Goal: Task Accomplishment & Management: Manage account settings

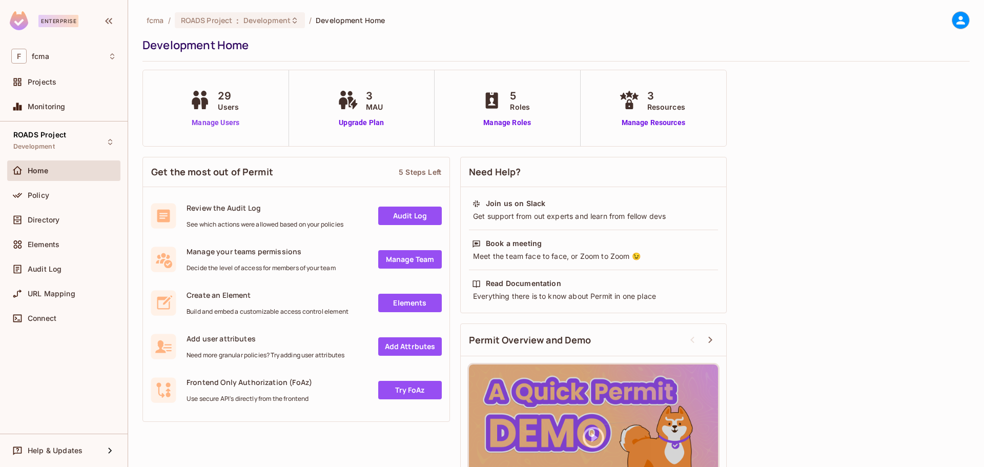
click at [226, 121] on link "Manage Users" at bounding box center [215, 122] width 57 height 11
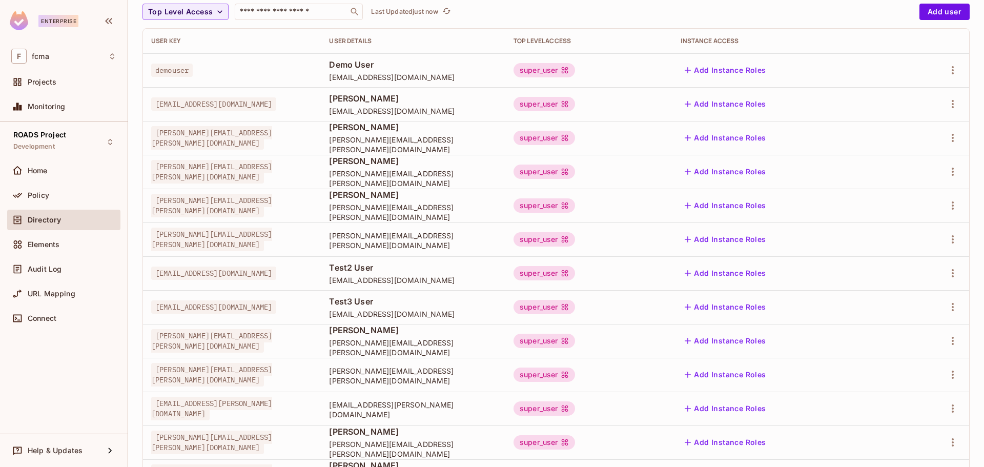
scroll to position [102, 0]
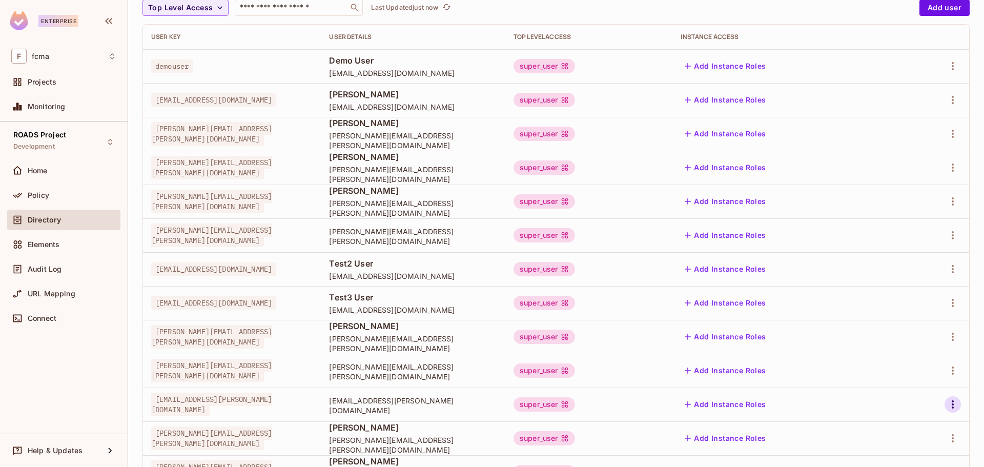
click at [946, 403] on icon "button" at bounding box center [952, 404] width 12 height 12
click at [885, 419] on div "Edit Attributes" at bounding box center [909, 421] width 51 height 10
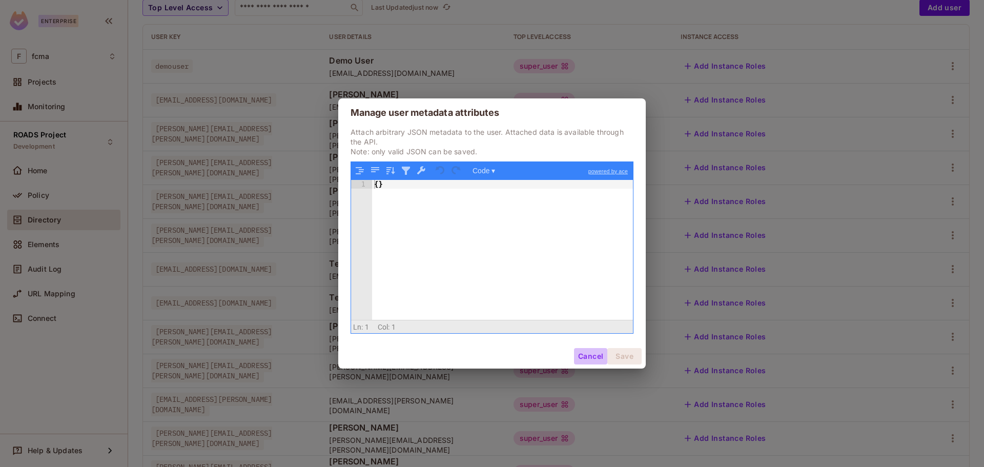
click at [585, 360] on button "Cancel" at bounding box center [590, 356] width 33 height 16
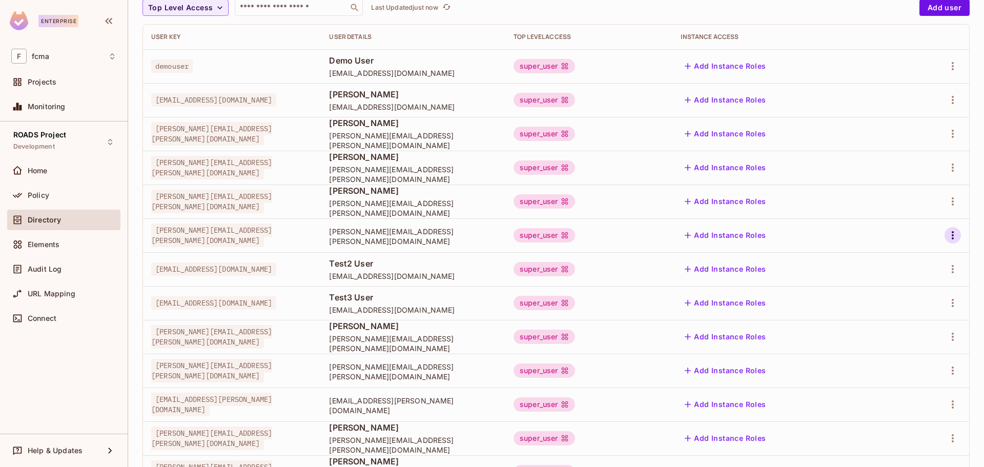
click at [946, 234] on icon "button" at bounding box center [952, 235] width 12 height 12
click at [913, 278] on div "Edit Attributes" at bounding box center [909, 281] width 51 height 10
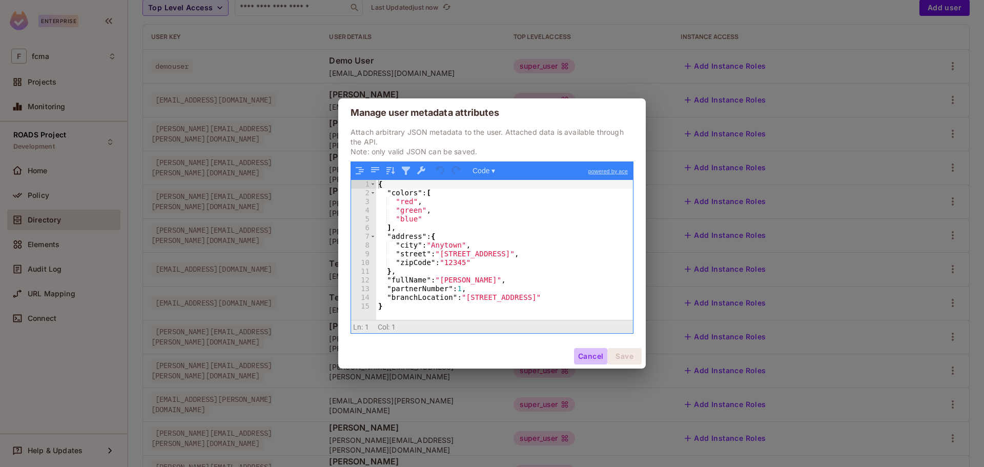
click at [597, 355] on button "Cancel" at bounding box center [590, 356] width 33 height 16
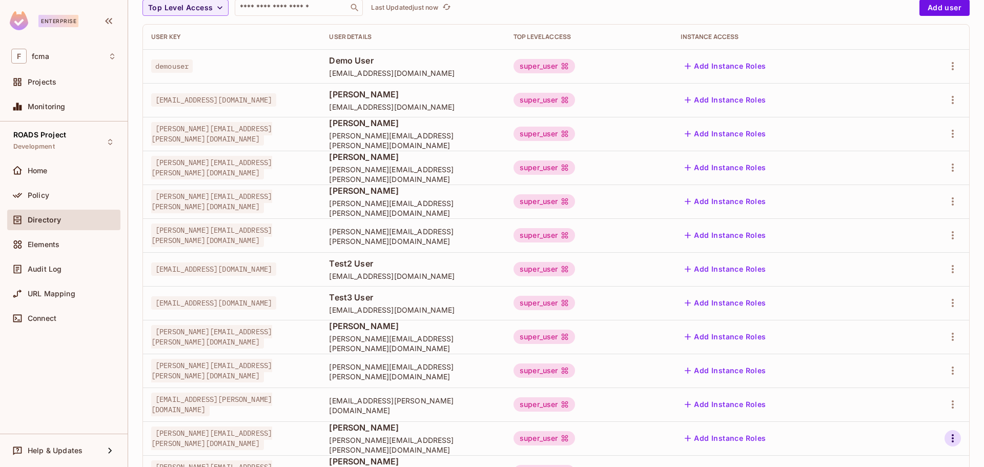
click at [946, 442] on icon "button" at bounding box center [952, 438] width 12 height 12
click at [908, 420] on div "Edit Attributes" at bounding box center [909, 421] width 51 height 10
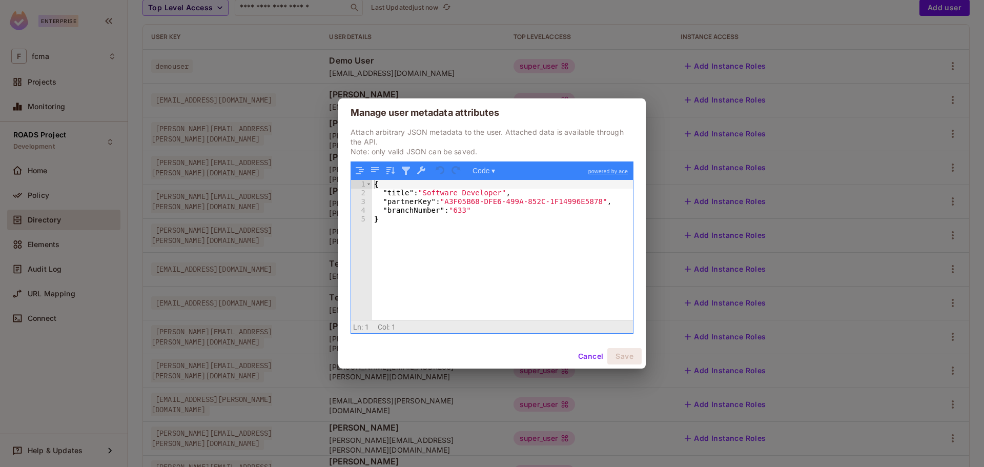
click at [592, 356] on button "Cancel" at bounding box center [590, 356] width 33 height 16
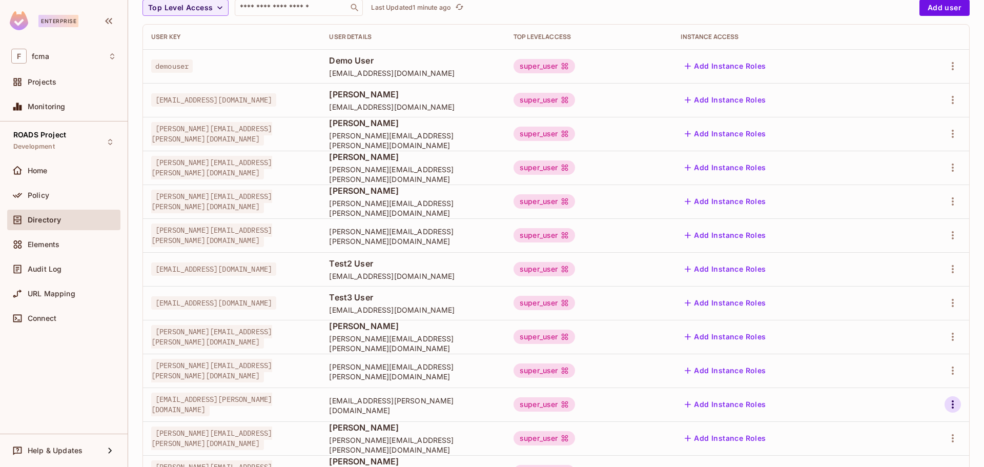
click at [950, 404] on icon "button" at bounding box center [952, 404] width 12 height 12
click at [911, 425] on div "Edit Attributes" at bounding box center [909, 421] width 51 height 10
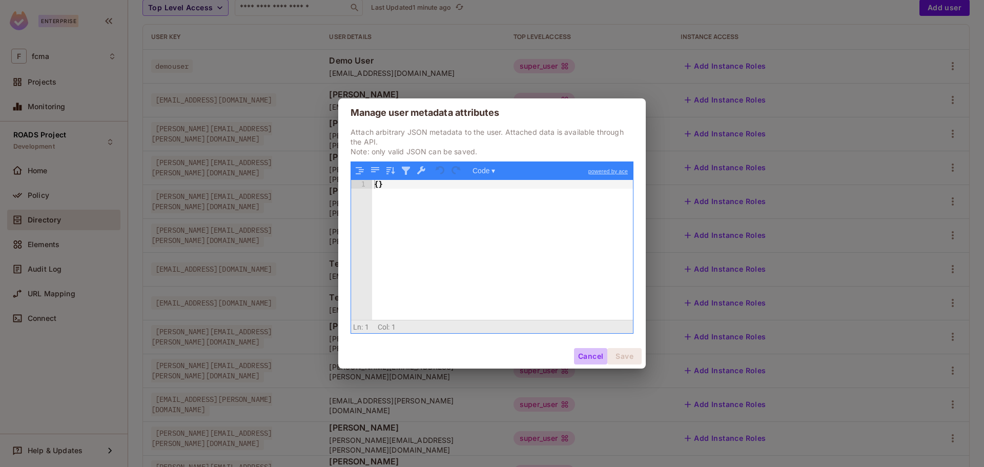
click at [591, 359] on button "Cancel" at bounding box center [590, 356] width 33 height 16
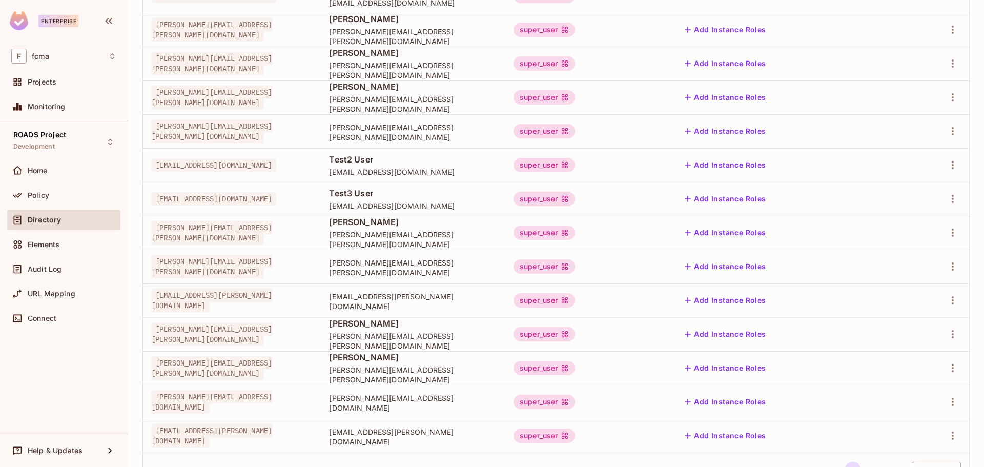
scroll to position [249, 0]
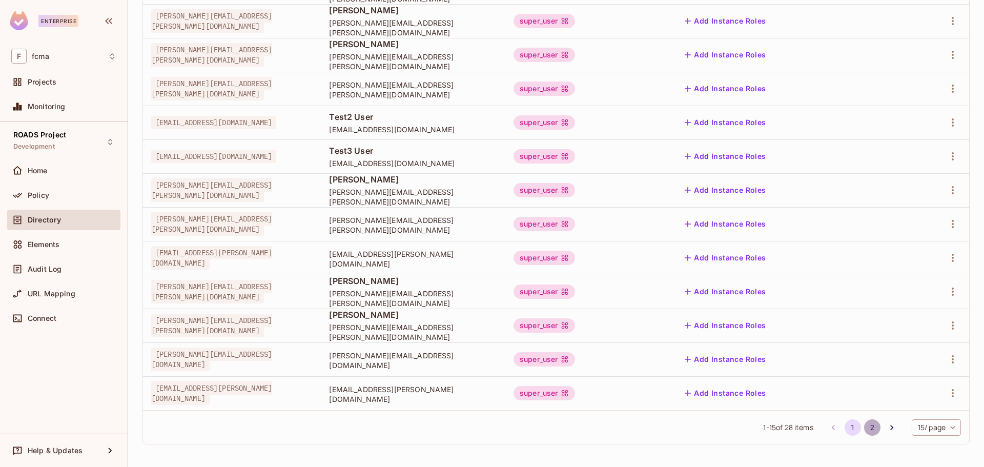
click at [864, 425] on button "2" at bounding box center [872, 427] width 16 height 16
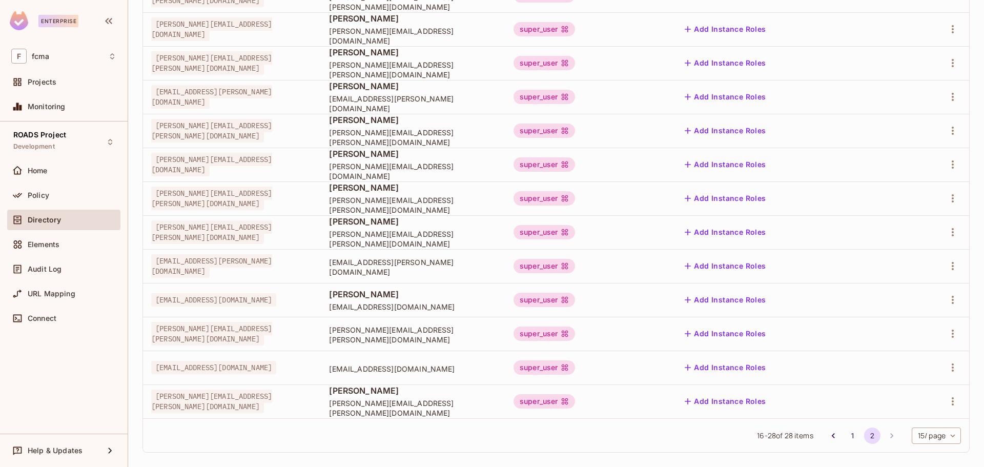
scroll to position [181, 0]
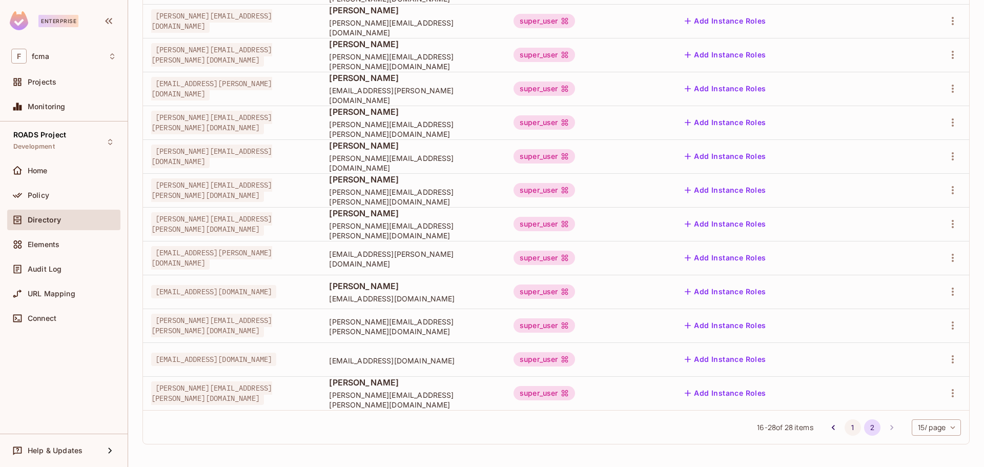
click at [844, 428] on button "1" at bounding box center [852, 427] width 16 height 16
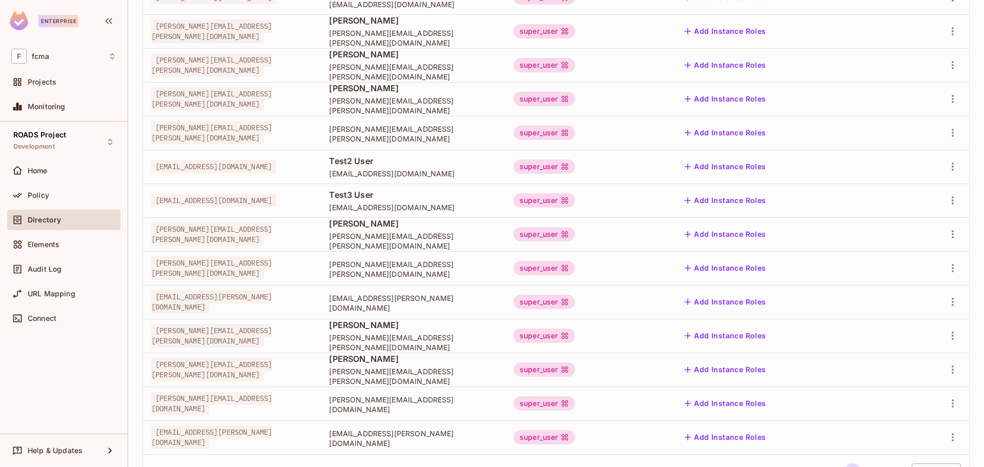
scroll to position [154, 0]
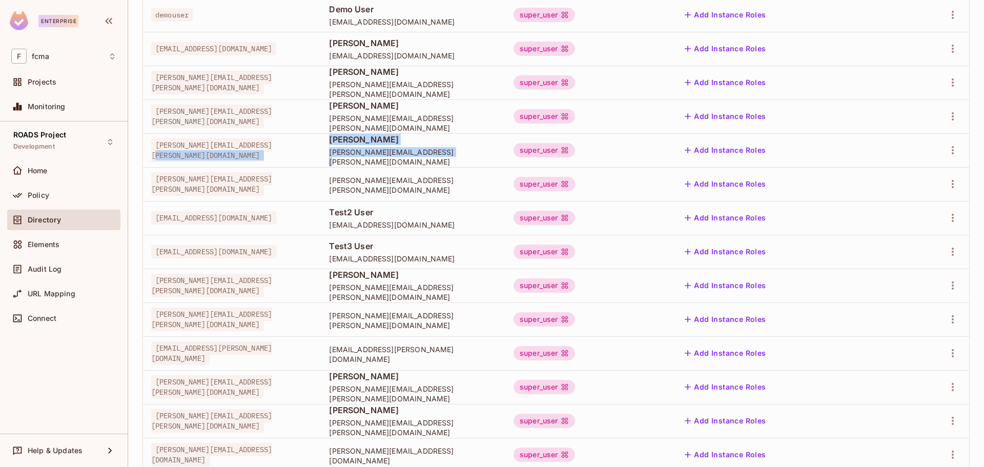
drag, startPoint x: 486, startPoint y: 158, endPoint x: 350, endPoint y: 148, distance: 136.7
click at [350, 148] on tr "Lee.Stallard@e-farmcredit.com Lee Stallar Lee.Stallard@e-farmcredit.com super_u…" at bounding box center [556, 150] width 826 height 34
click at [472, 214] on span "Test2 User" at bounding box center [413, 211] width 168 height 11
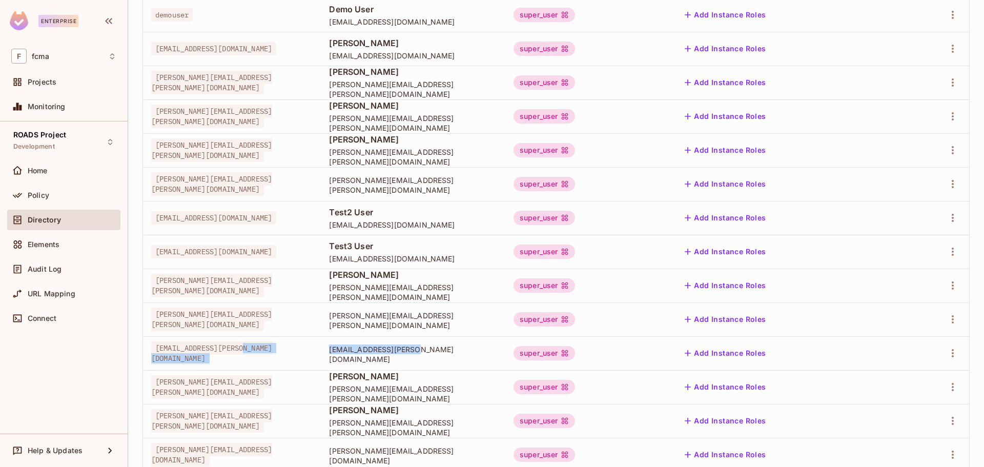
drag, startPoint x: 359, startPoint y: 344, endPoint x: 469, endPoint y: 348, distance: 110.2
click at [456, 349] on tr "Kelsei.Kyser@fcma.com Kelsei.Kyser@fcma.com super_user Add Instance Roles" at bounding box center [556, 353] width 826 height 34
click at [476, 347] on div "[EMAIL_ADDRESS][PERSON_NAME][DOMAIN_NAME]" at bounding box center [413, 353] width 168 height 22
click at [483, 159] on span "[PERSON_NAME][EMAIL_ADDRESS][PERSON_NAME][DOMAIN_NAME]" at bounding box center [413, 156] width 168 height 19
click at [489, 182] on span "[PERSON_NAME][EMAIL_ADDRESS][PERSON_NAME][DOMAIN_NAME]" at bounding box center [413, 184] width 168 height 19
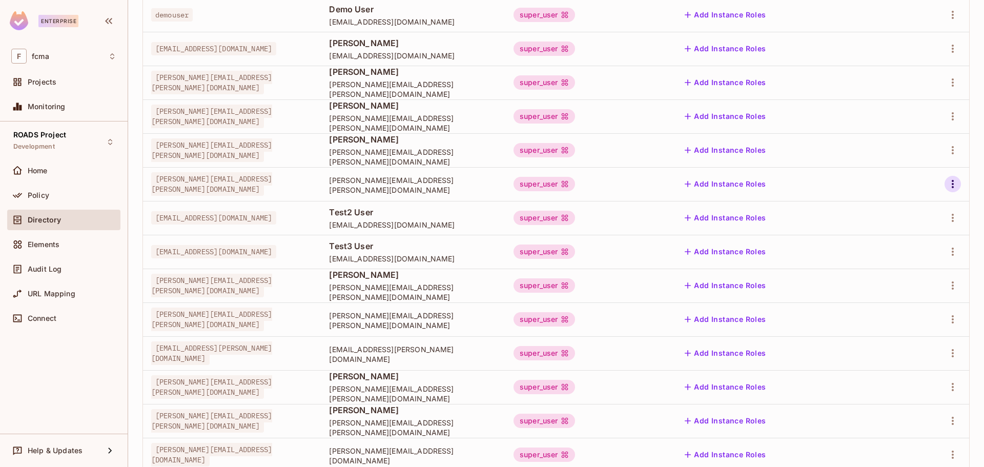
click at [946, 189] on icon "button" at bounding box center [952, 184] width 12 height 12
click at [911, 226] on div "Edit Attributes" at bounding box center [909, 230] width 51 height 10
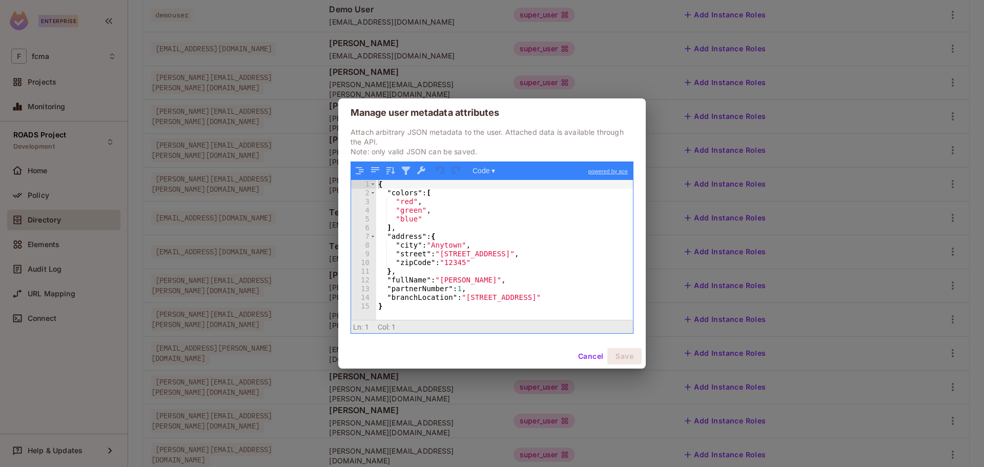
click at [590, 359] on button "Cancel" at bounding box center [590, 356] width 33 height 16
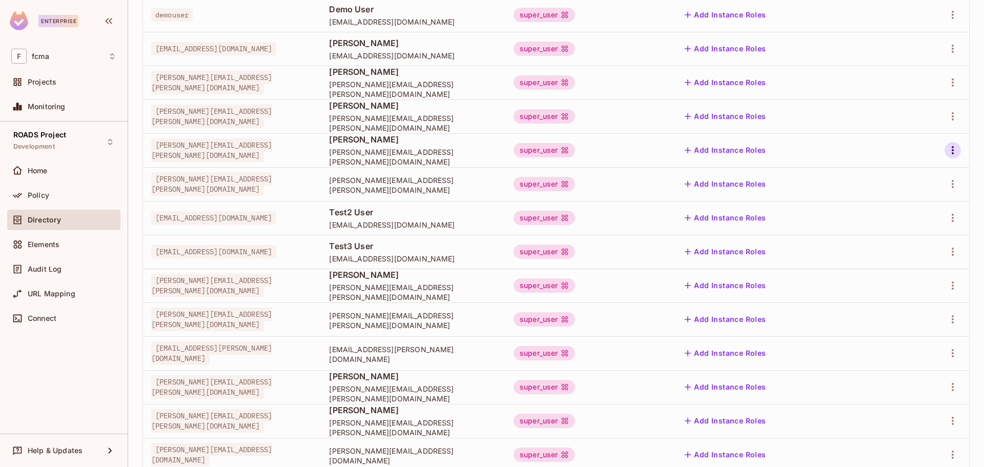
click at [946, 149] on icon "button" at bounding box center [952, 150] width 12 height 12
click at [909, 194] on div "Edit Attributes" at bounding box center [909, 196] width 51 height 10
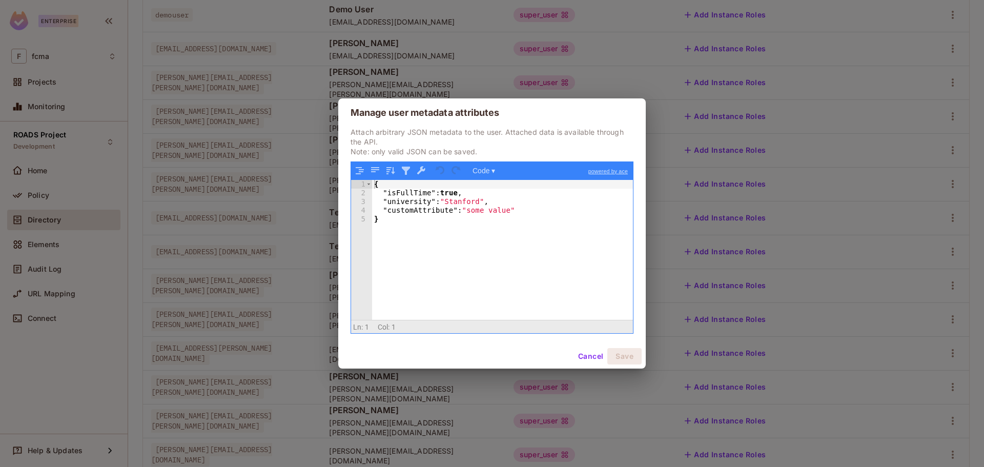
click at [590, 357] on button "Cancel" at bounding box center [590, 356] width 33 height 16
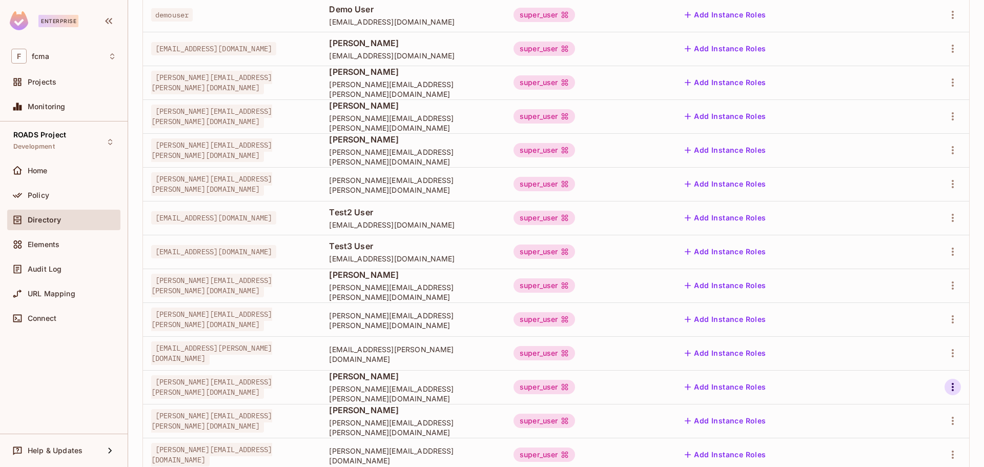
click at [947, 387] on icon "button" at bounding box center [952, 387] width 12 height 12
click at [895, 427] on span "Edit Attributes" at bounding box center [909, 420] width 57 height 16
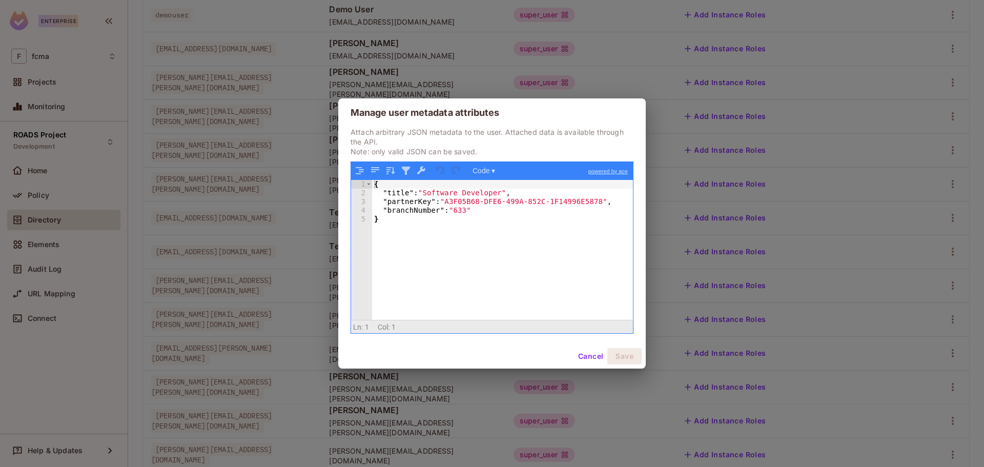
click at [582, 354] on button "Cancel" at bounding box center [590, 356] width 33 height 16
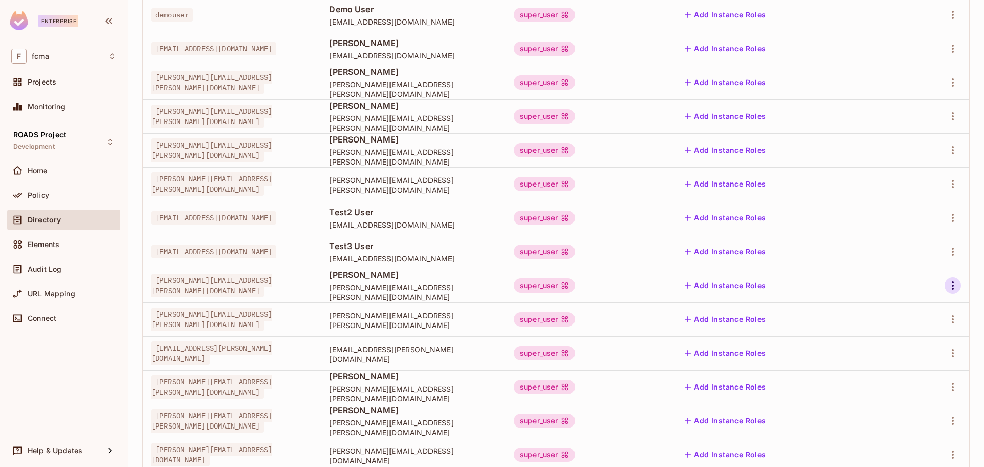
click at [948, 284] on icon "button" at bounding box center [952, 285] width 12 height 12
click at [912, 328] on div "Edit Attributes" at bounding box center [909, 331] width 51 height 10
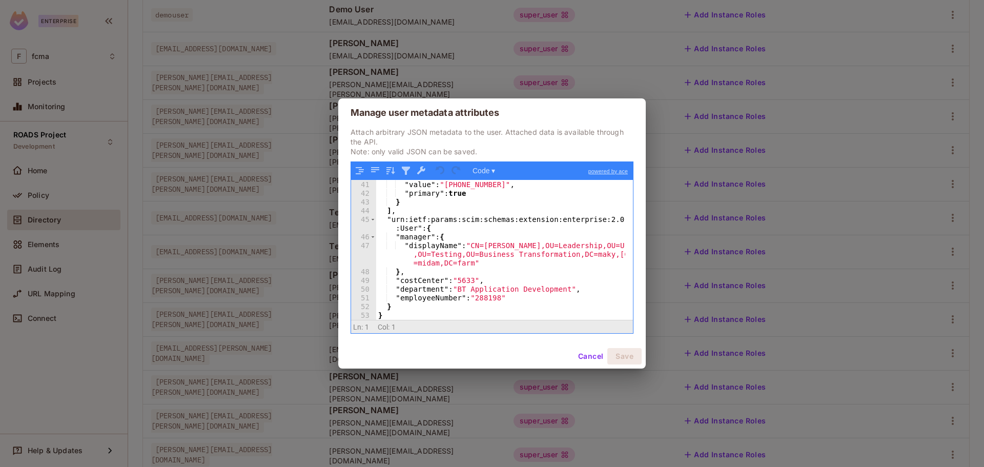
scroll to position [348, 0]
click at [601, 362] on button "Cancel" at bounding box center [590, 356] width 33 height 16
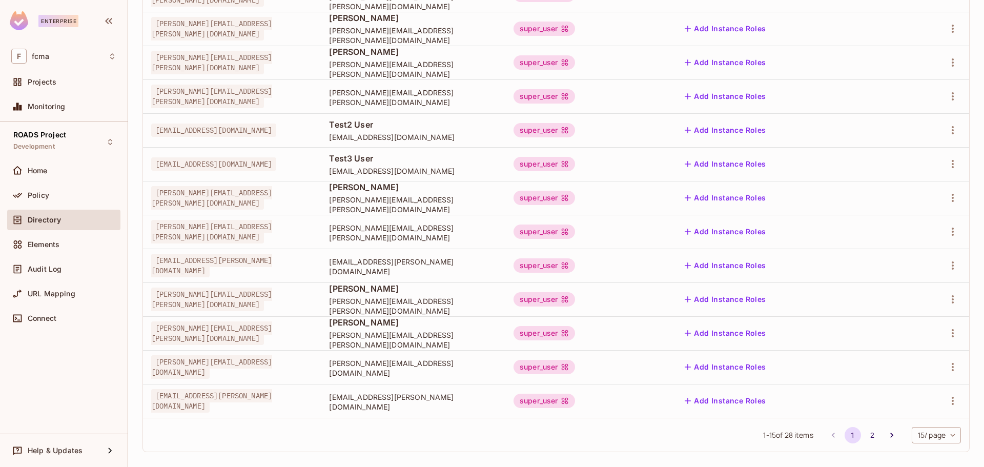
scroll to position [249, 0]
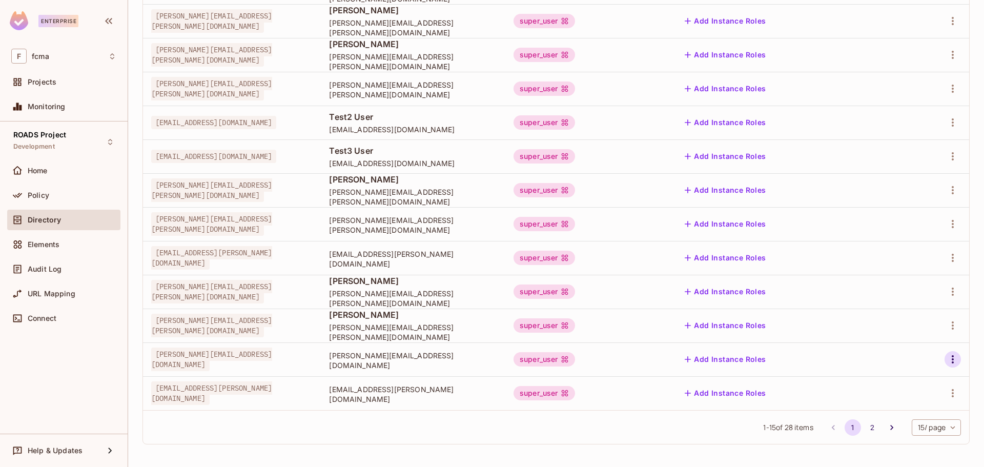
click at [952, 360] on icon "button" at bounding box center [953, 359] width 2 height 8
click at [909, 408] on div "Edit Attributes" at bounding box center [909, 405] width 51 height 10
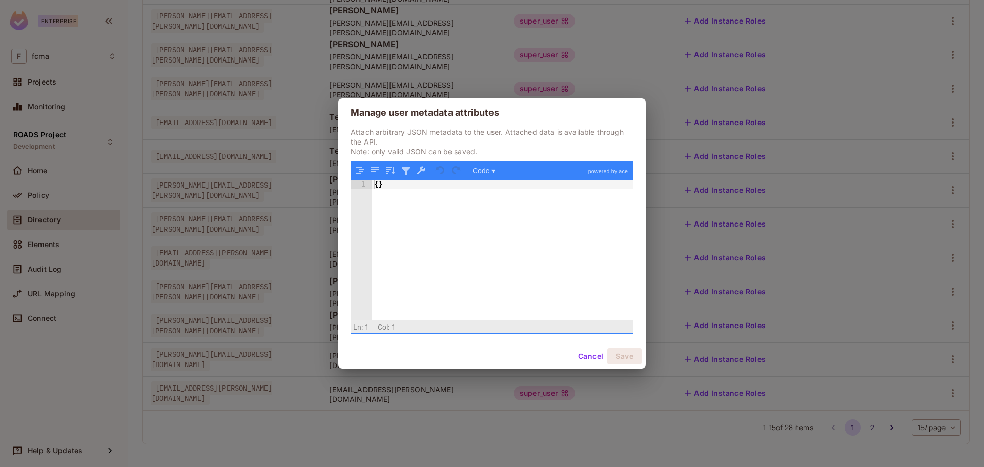
click at [594, 358] on button "Cancel" at bounding box center [590, 356] width 33 height 16
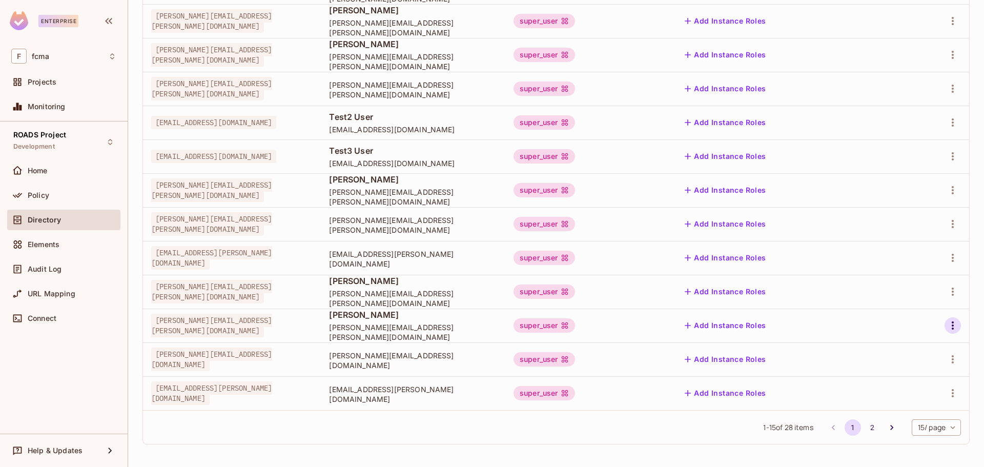
click at [948, 327] on icon "button" at bounding box center [952, 325] width 12 height 12
click at [901, 367] on div "Edit Attributes" at bounding box center [909, 371] width 51 height 10
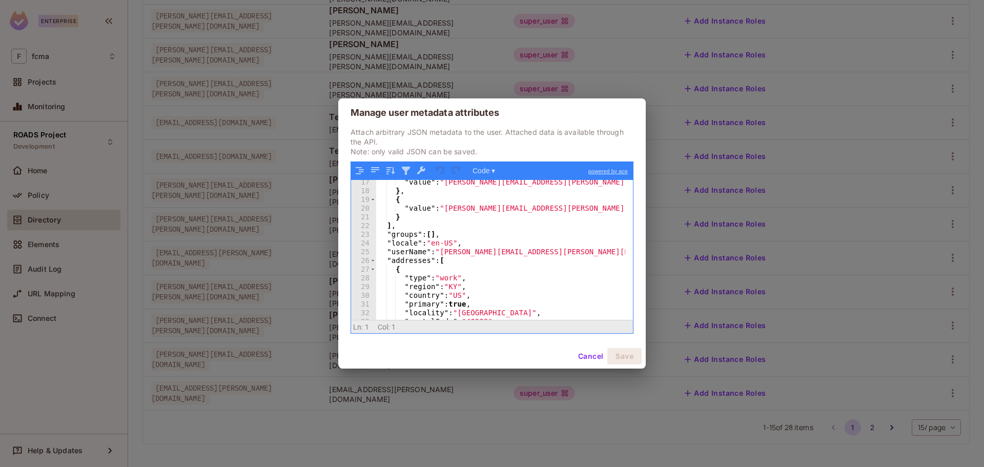
scroll to position [80, 0]
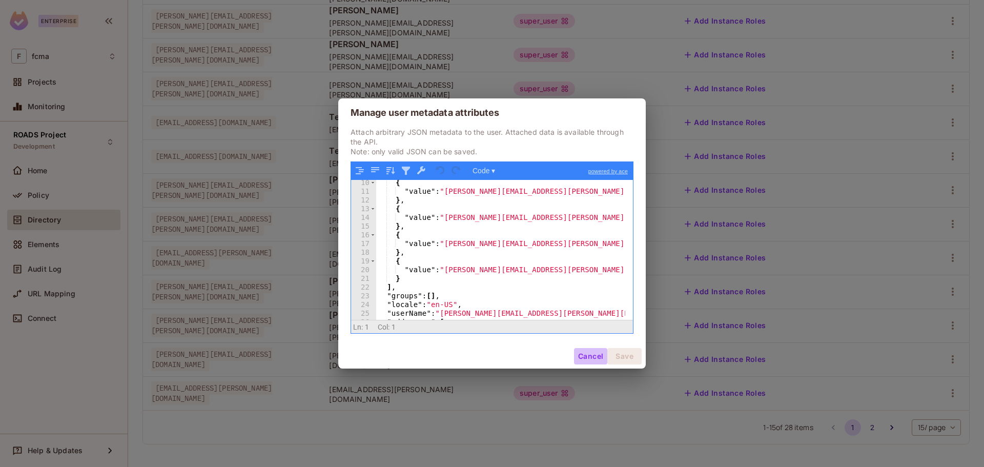
click at [584, 354] on button "Cancel" at bounding box center [590, 356] width 33 height 16
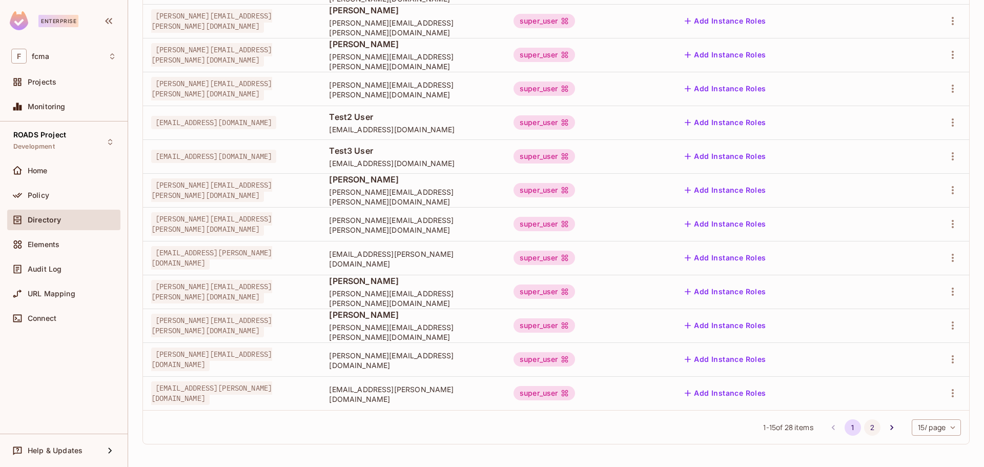
click at [868, 430] on button "2" at bounding box center [872, 427] width 16 height 16
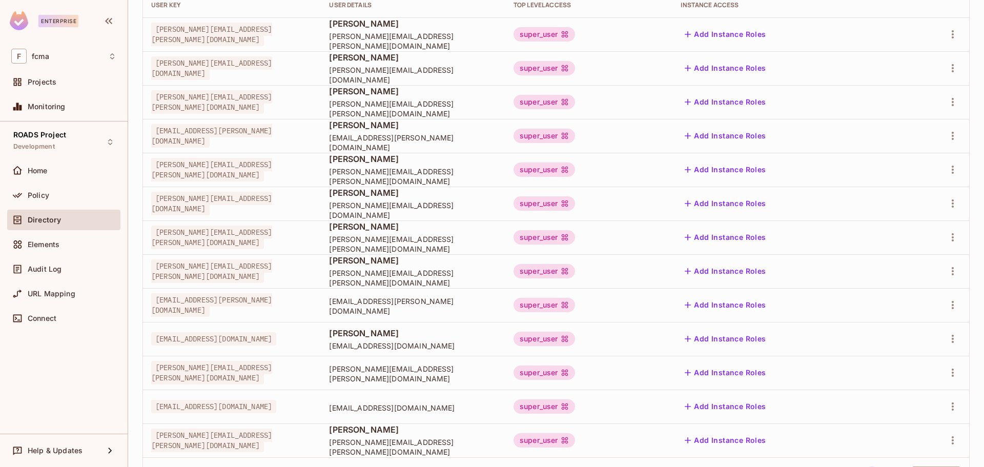
scroll to position [181, 0]
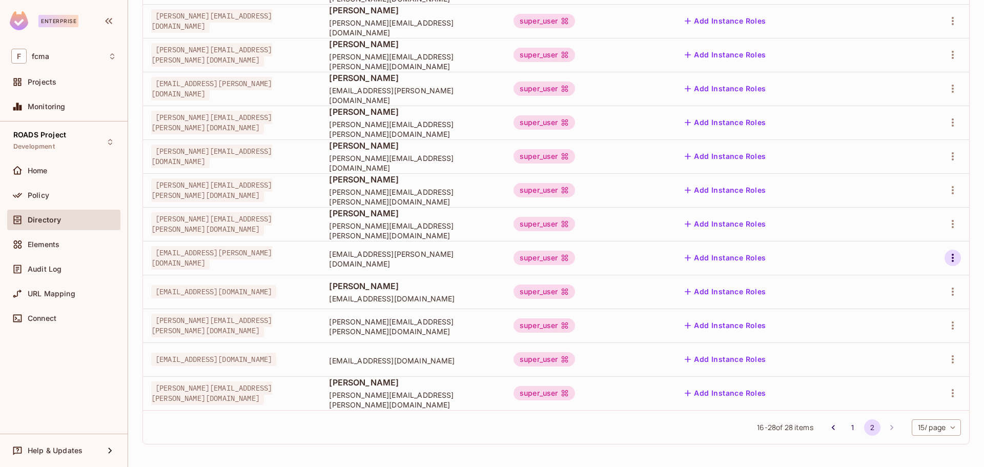
click at [946, 260] on icon "button" at bounding box center [952, 258] width 12 height 12
click at [915, 299] on div "Edit Attributes" at bounding box center [909, 304] width 51 height 10
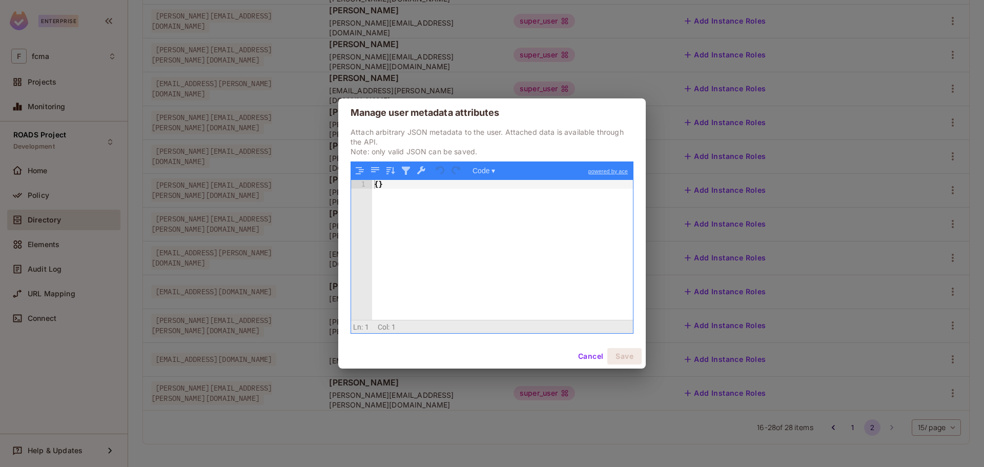
click at [598, 355] on button "Cancel" at bounding box center [590, 356] width 33 height 16
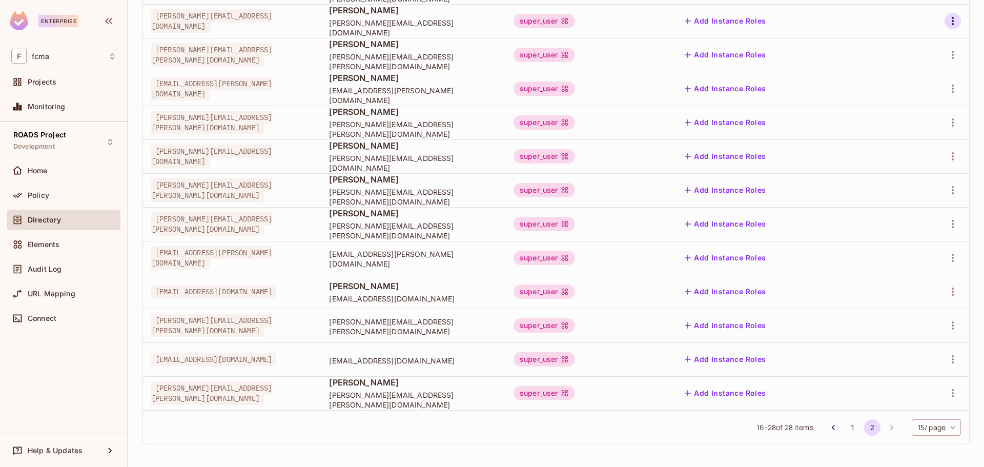
click at [946, 19] on icon "button" at bounding box center [952, 21] width 12 height 12
click at [909, 70] on div "Edit Attributes" at bounding box center [909, 67] width 51 height 10
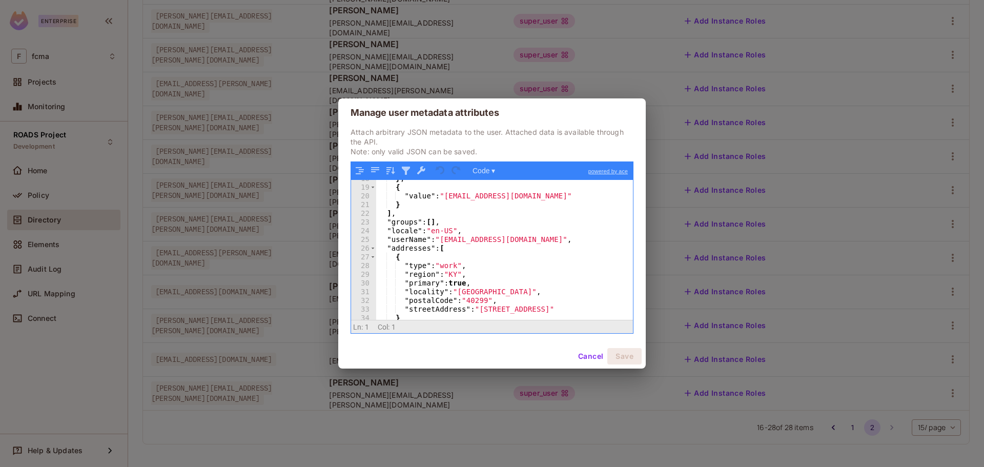
scroll to position [184, 0]
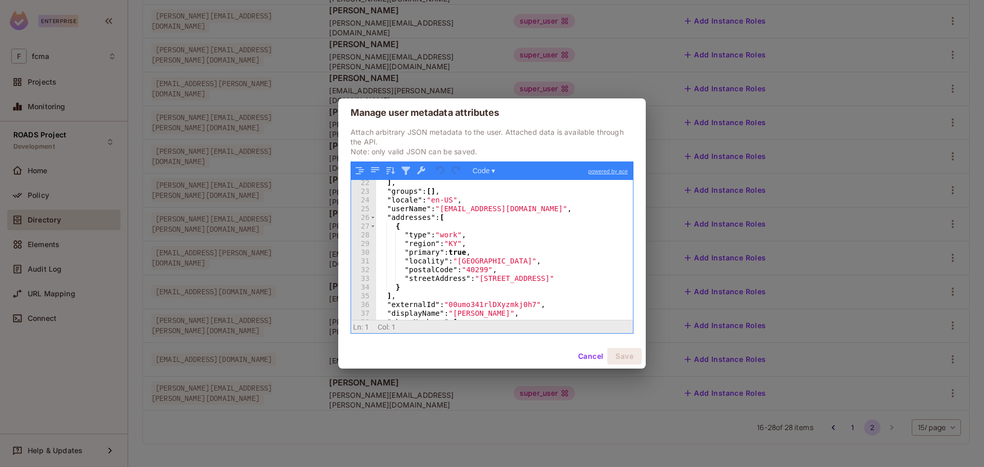
click at [593, 357] on button "Cancel" at bounding box center [590, 356] width 33 height 16
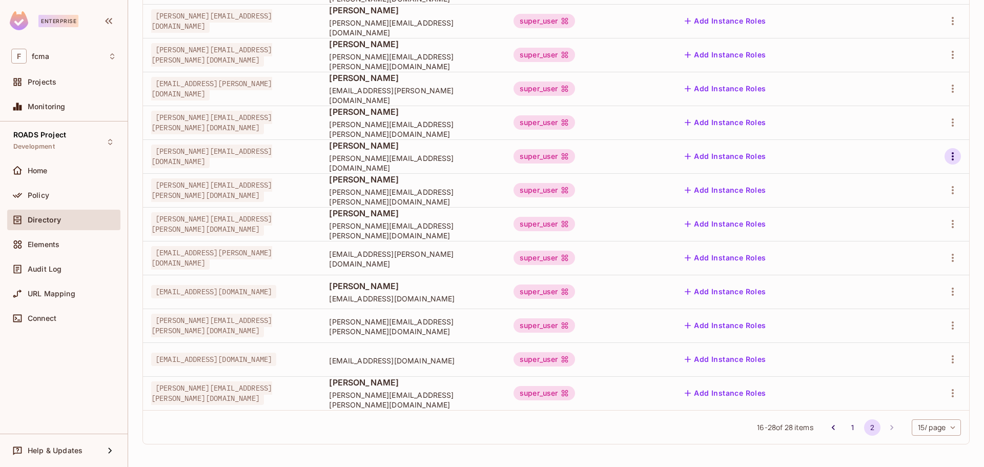
click at [946, 158] on icon "button" at bounding box center [952, 156] width 12 height 12
click at [918, 199] on div "Edit Attributes" at bounding box center [909, 202] width 51 height 10
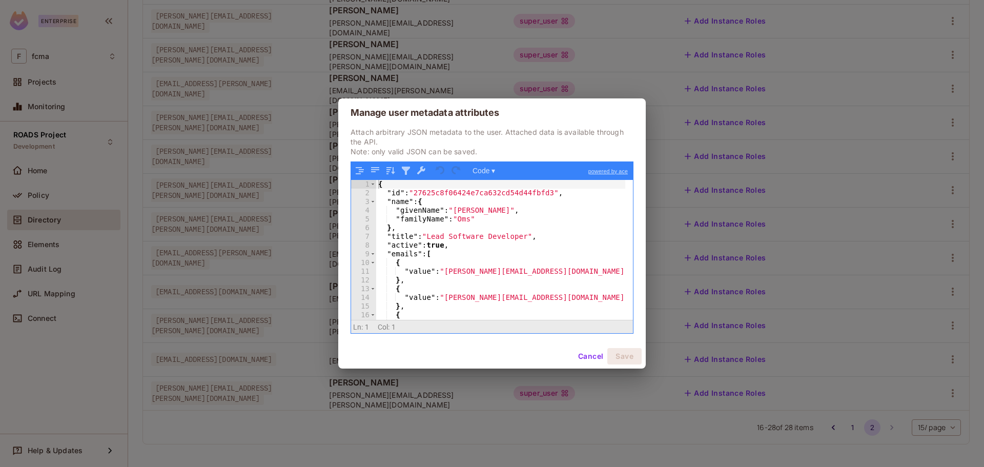
click at [586, 354] on button "Cancel" at bounding box center [590, 356] width 33 height 16
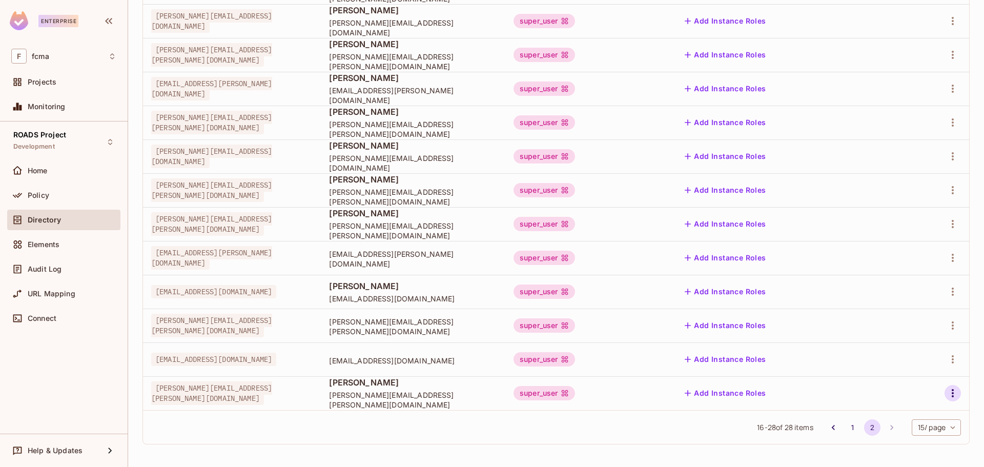
click at [946, 396] on icon "button" at bounding box center [952, 393] width 12 height 12
click at [885, 416] on div "Edit Attributes" at bounding box center [909, 421] width 51 height 10
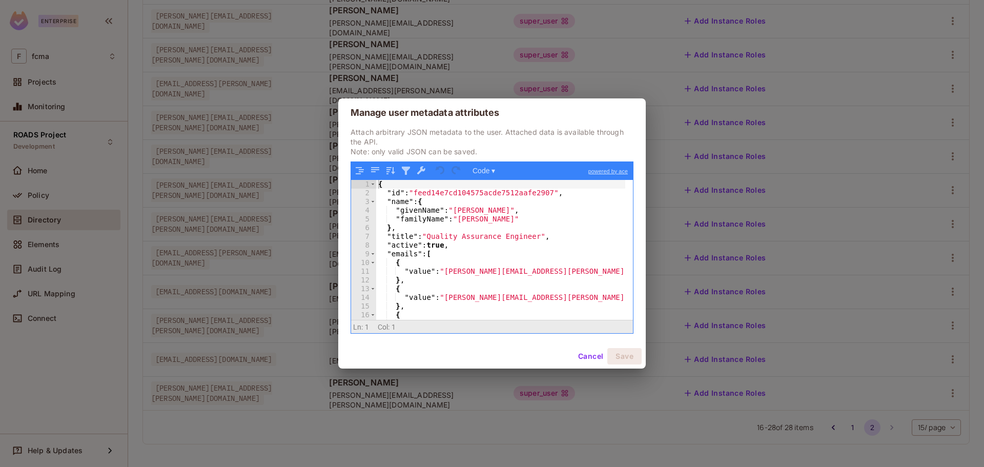
click at [593, 357] on button "Cancel" at bounding box center [590, 356] width 33 height 16
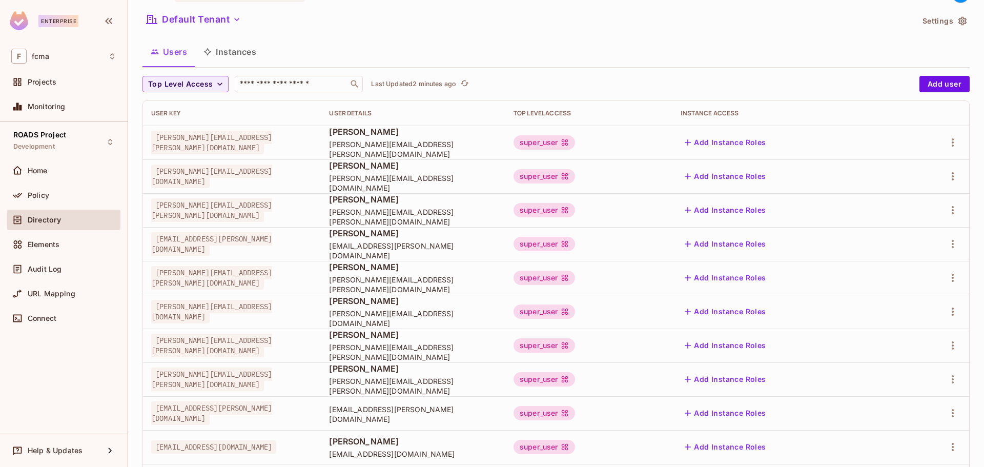
scroll to position [0, 0]
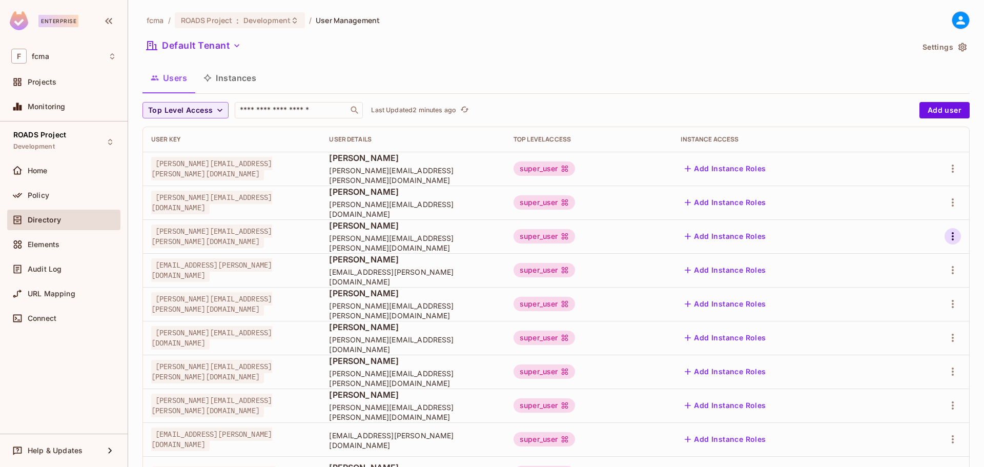
click at [946, 234] on icon "button" at bounding box center [952, 236] width 12 height 12
click at [907, 274] on span "Edit Attributes" at bounding box center [909, 282] width 57 height 16
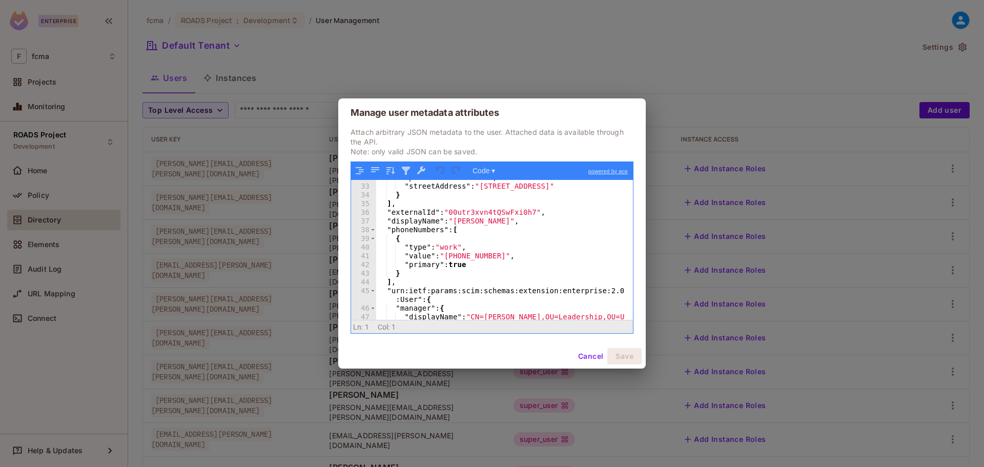
scroll to position [348, 0]
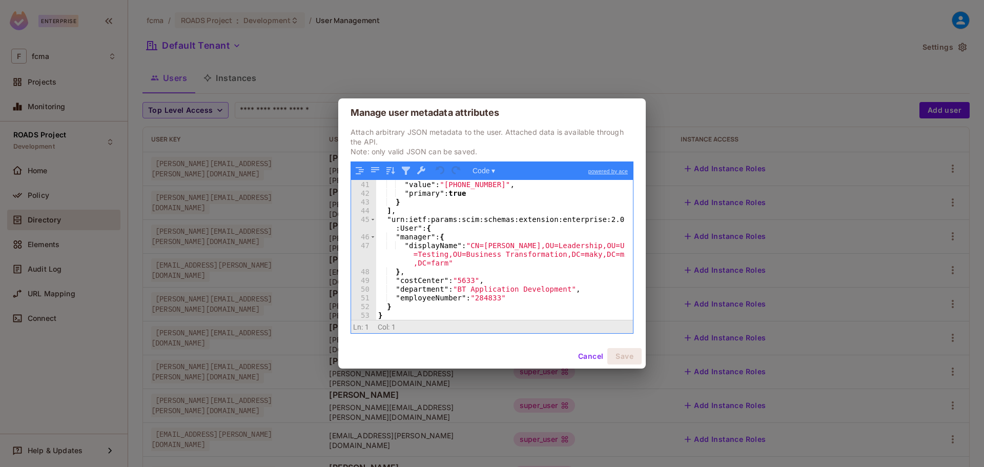
click at [593, 356] on button "Cancel" at bounding box center [590, 356] width 33 height 16
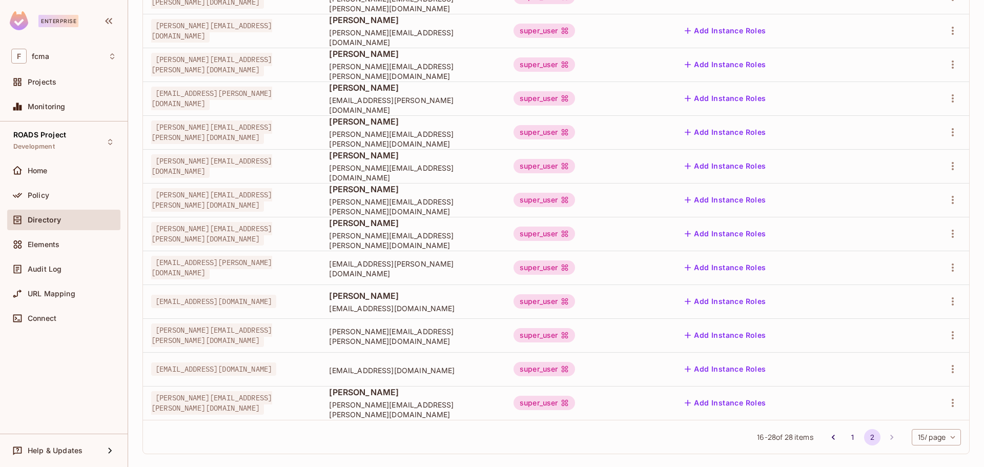
scroll to position [181, 0]
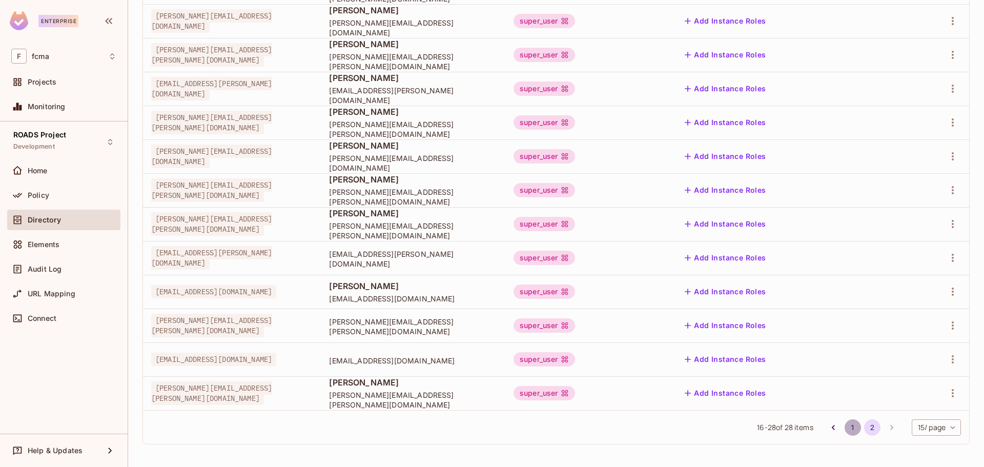
click at [844, 428] on button "1" at bounding box center [852, 427] width 16 height 16
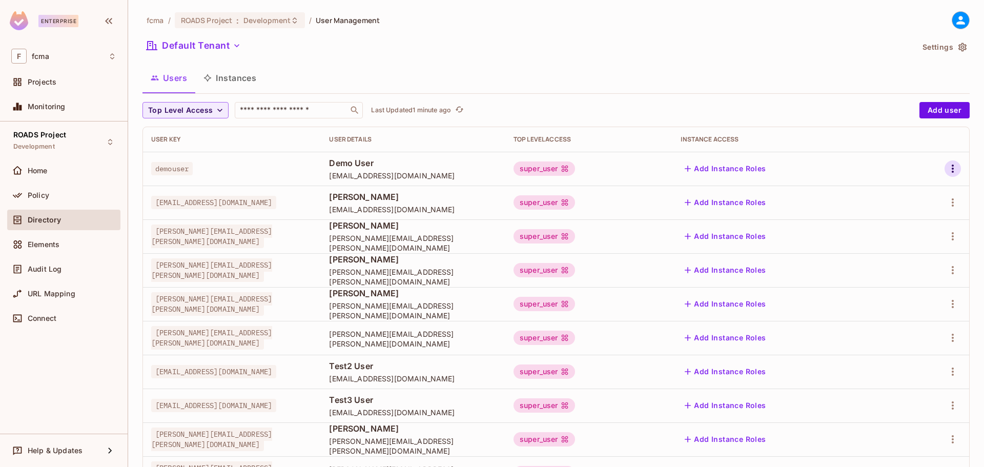
click at [946, 172] on icon "button" at bounding box center [952, 168] width 12 height 12
click at [920, 222] on span "Edit Attributes" at bounding box center [909, 214] width 57 height 16
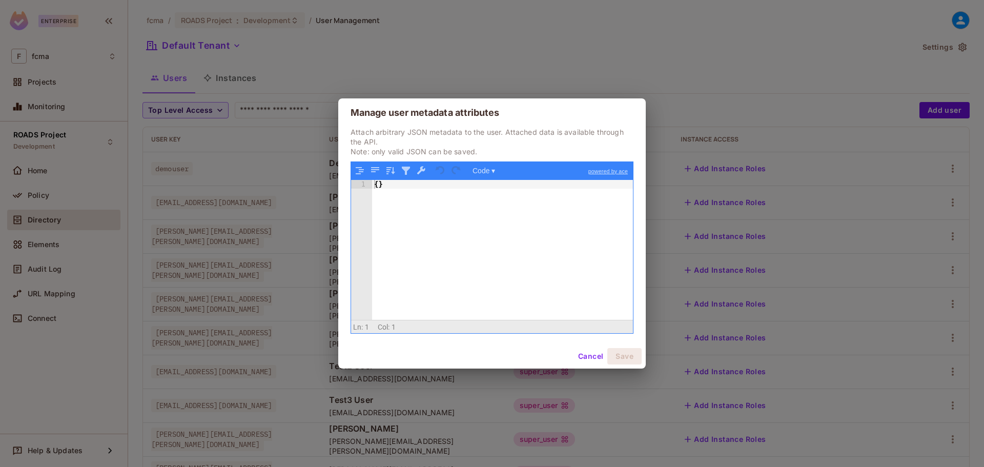
click at [593, 353] on button "Cancel" at bounding box center [590, 356] width 33 height 16
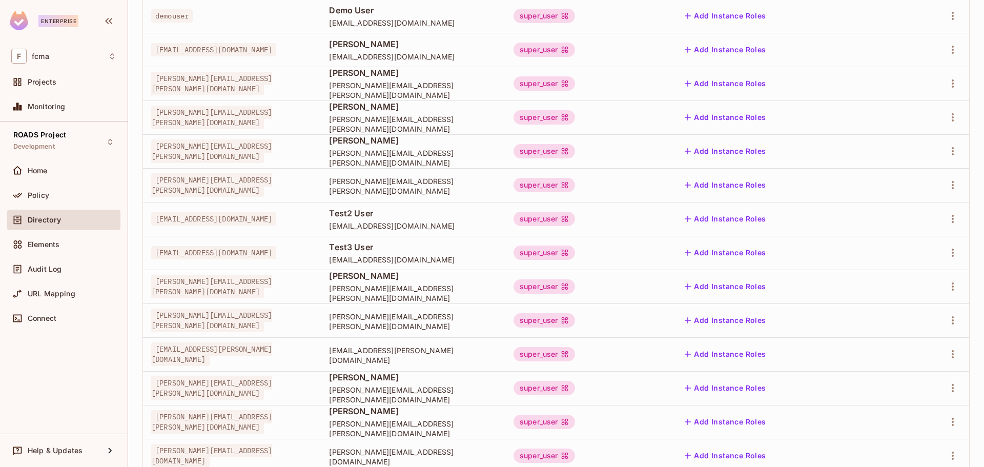
scroll to position [154, 0]
click at [947, 221] on icon "button" at bounding box center [952, 218] width 12 height 12
click at [904, 263] on div "Edit Attributes" at bounding box center [909, 264] width 51 height 10
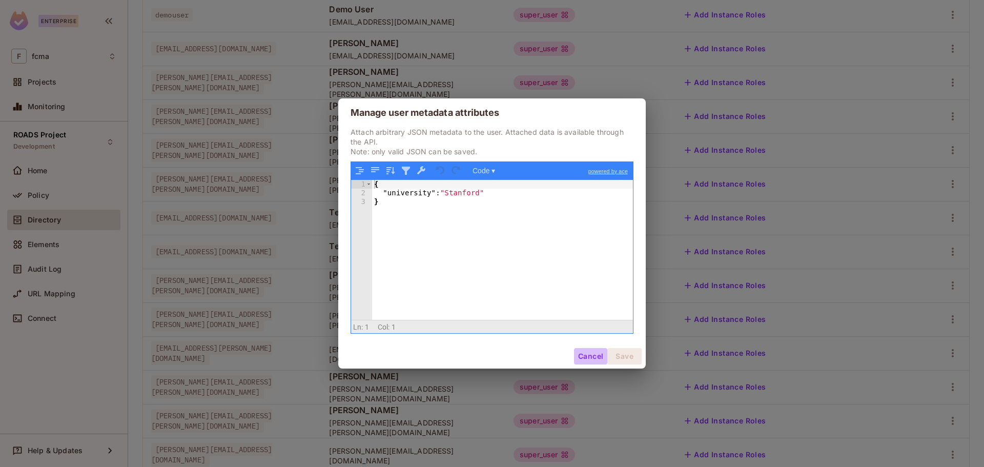
click at [598, 353] on button "Cancel" at bounding box center [590, 356] width 33 height 16
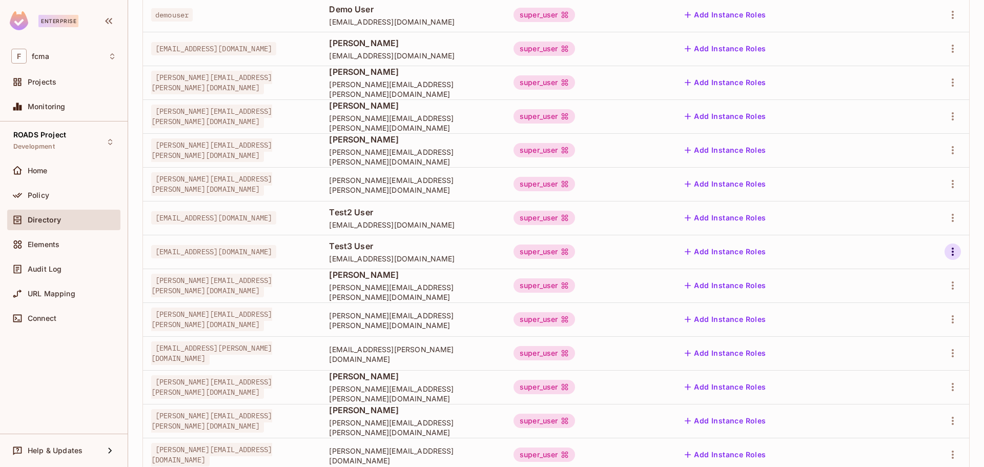
click at [946, 245] on icon "button" at bounding box center [952, 251] width 12 height 12
click at [893, 299] on div "Edit Attributes" at bounding box center [909, 298] width 51 height 10
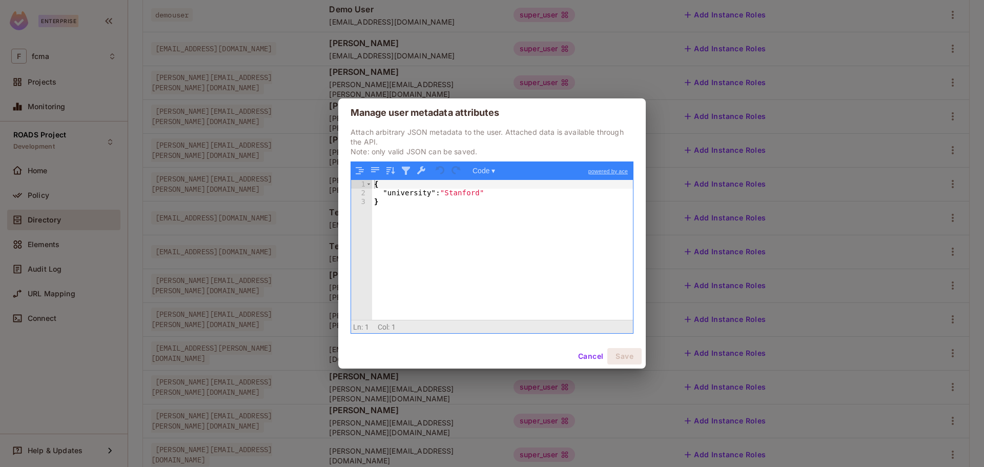
click at [593, 354] on button "Cancel" at bounding box center [590, 356] width 33 height 16
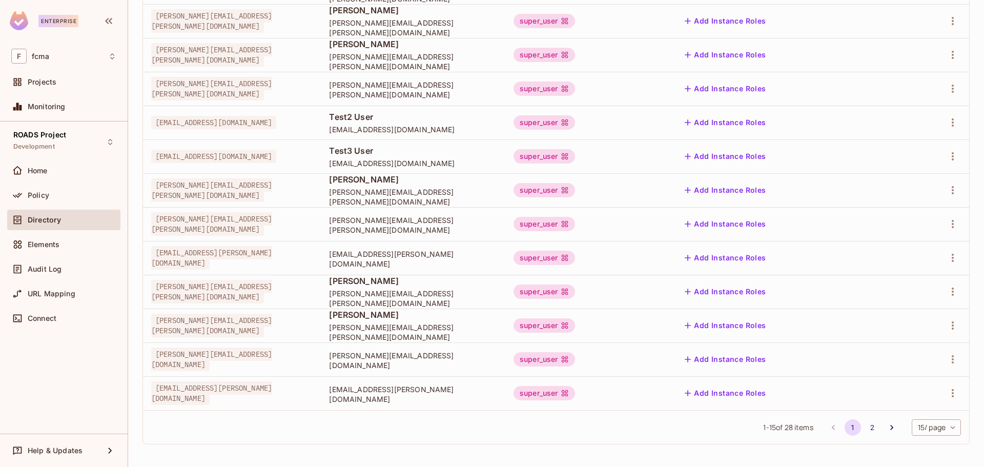
scroll to position [0, 0]
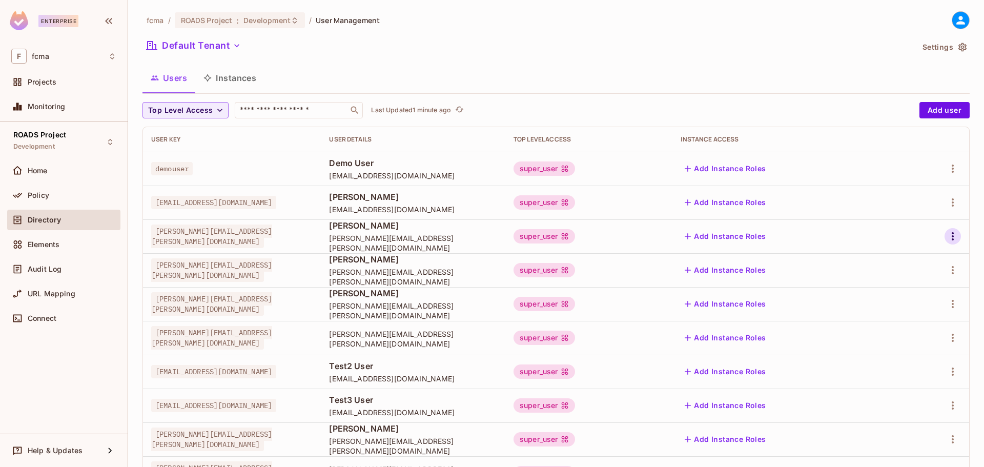
click at [946, 237] on icon "button" at bounding box center [952, 236] width 12 height 12
click at [919, 279] on div "Edit Attributes" at bounding box center [909, 282] width 51 height 10
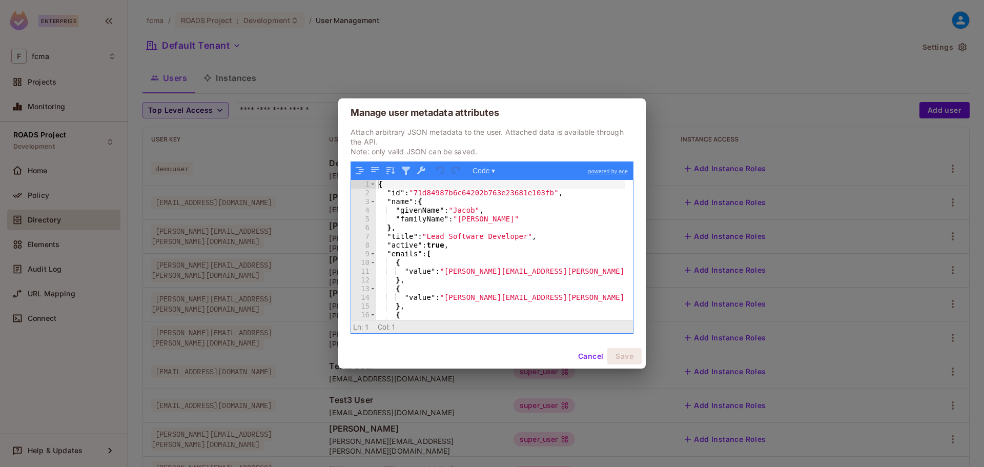
click at [580, 349] on button "Cancel" at bounding box center [590, 356] width 33 height 16
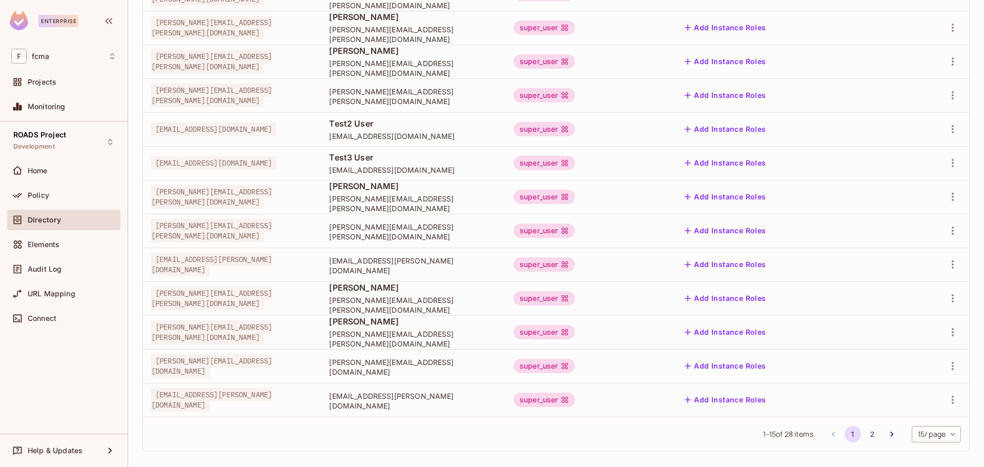
scroll to position [249, 0]
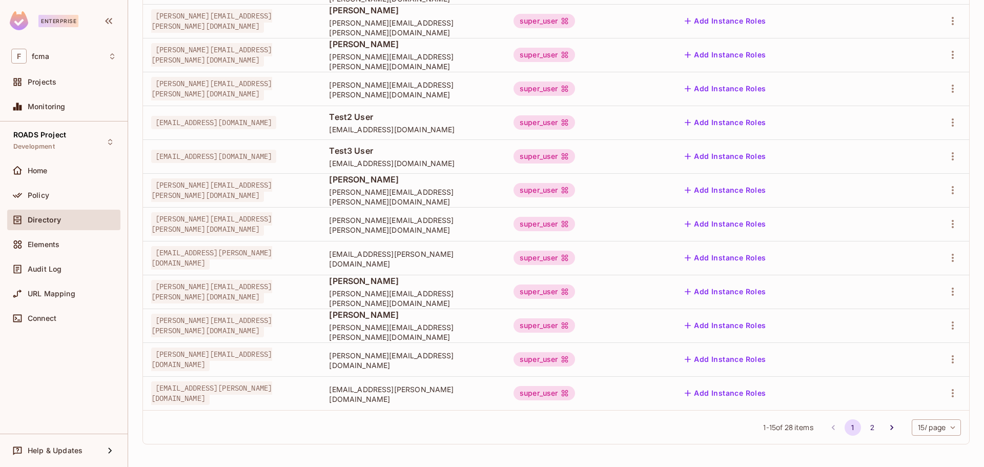
click at [864, 433] on button "2" at bounding box center [872, 427] width 16 height 16
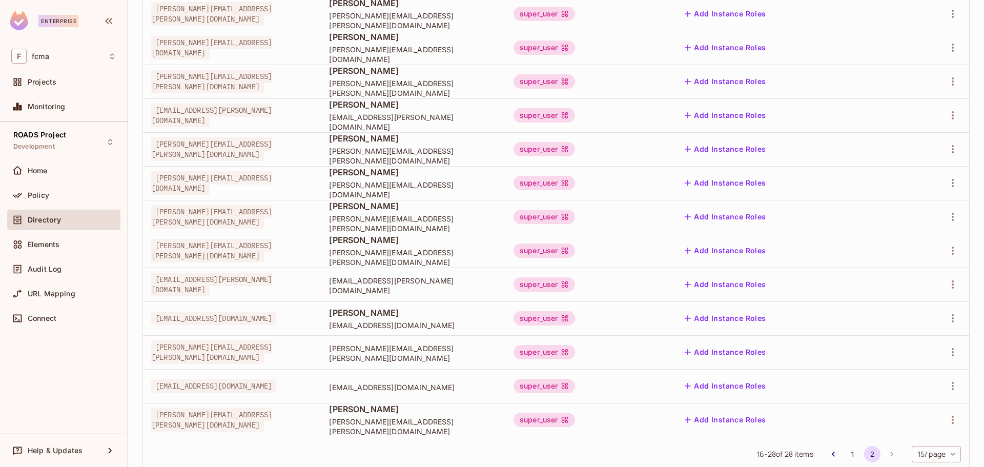
scroll to position [181, 0]
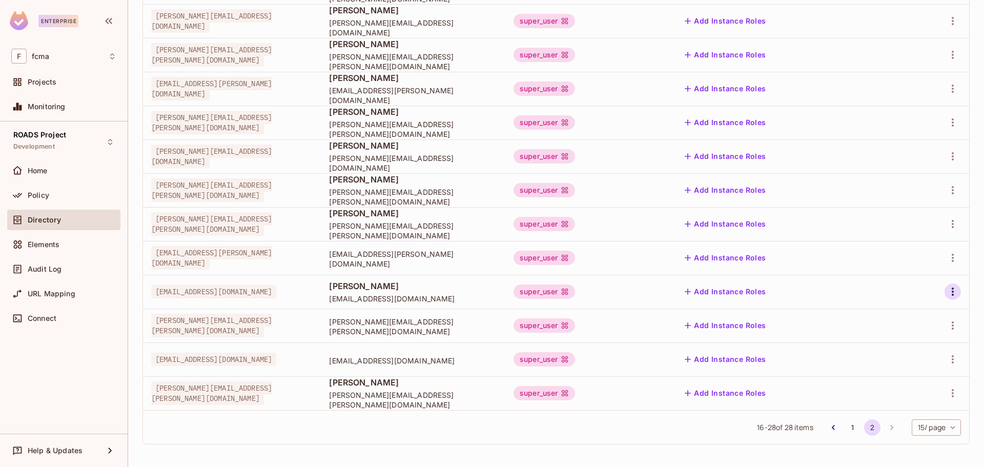
click at [948, 294] on icon "button" at bounding box center [952, 291] width 12 height 12
click at [923, 343] on span "Edit Attributes" at bounding box center [909, 337] width 57 height 16
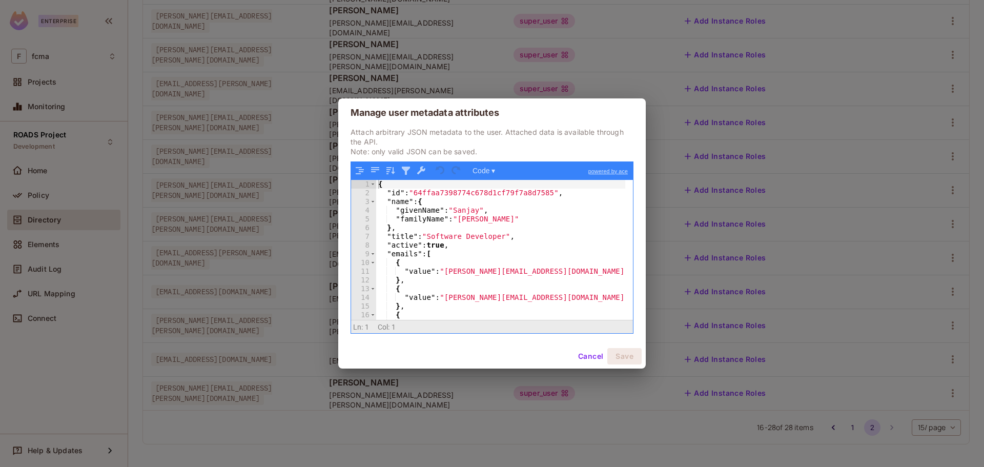
click at [594, 361] on button "Cancel" at bounding box center [590, 356] width 33 height 16
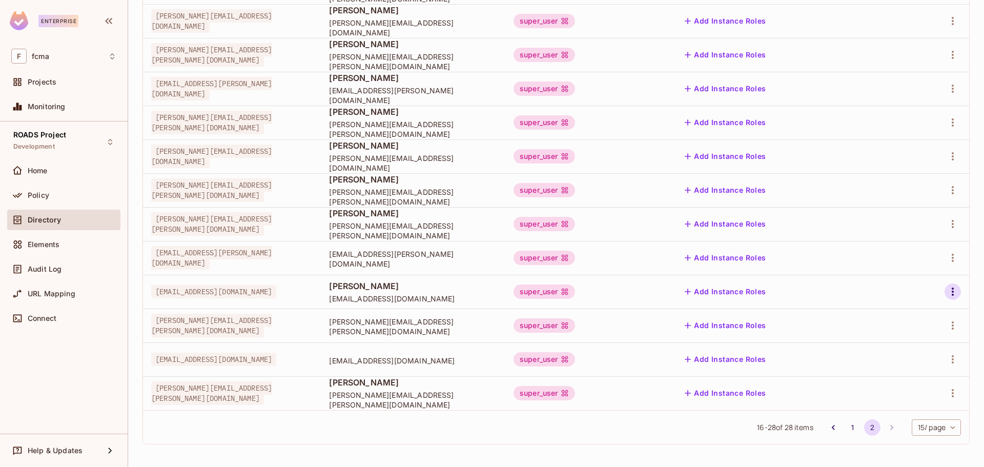
click at [947, 295] on icon "button" at bounding box center [952, 291] width 12 height 12
click at [907, 336] on div "Edit Attributes" at bounding box center [909, 338] width 51 height 10
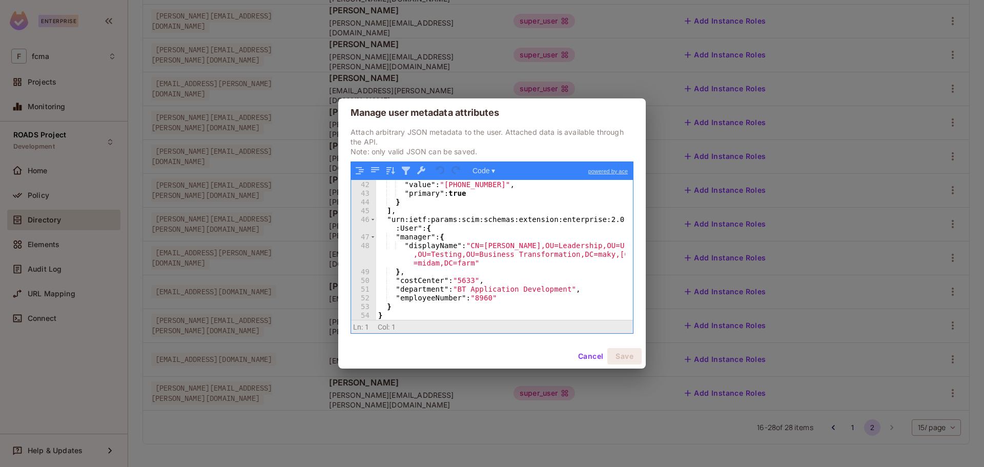
scroll to position [357, 0]
click at [589, 359] on button "Cancel" at bounding box center [590, 356] width 33 height 16
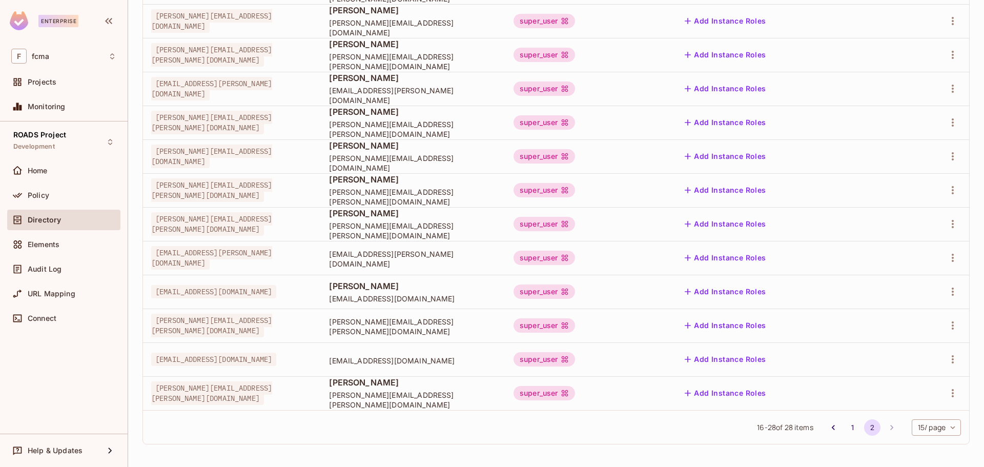
click at [844, 426] on button "1" at bounding box center [852, 427] width 16 height 16
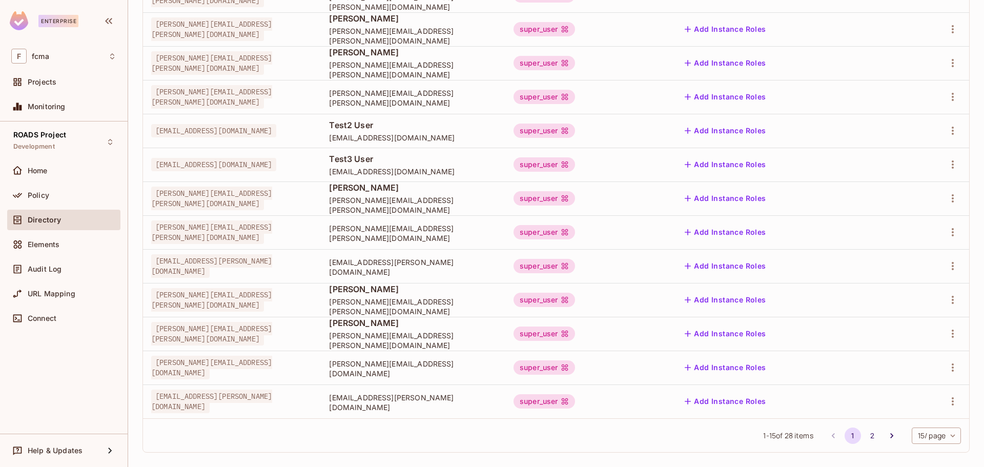
scroll to position [249, 0]
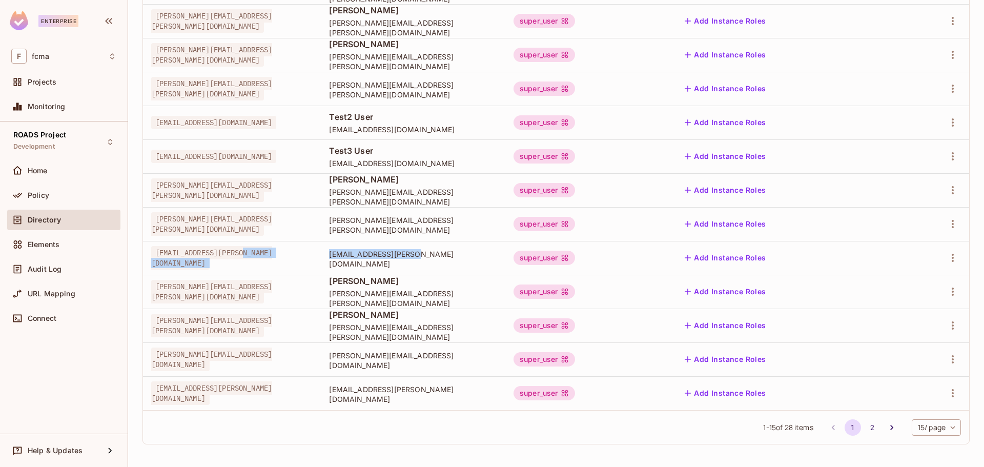
drag, startPoint x: 456, startPoint y: 258, endPoint x: 345, endPoint y: 253, distance: 110.8
click at [345, 253] on tr "Kelsei.Kyser@fcma.com Kelsei.Kyser@fcma.com super_user Add Instance Roles" at bounding box center [556, 258] width 826 height 34
click at [470, 259] on span "[EMAIL_ADDRESS][PERSON_NAME][DOMAIN_NAME]" at bounding box center [413, 258] width 168 height 19
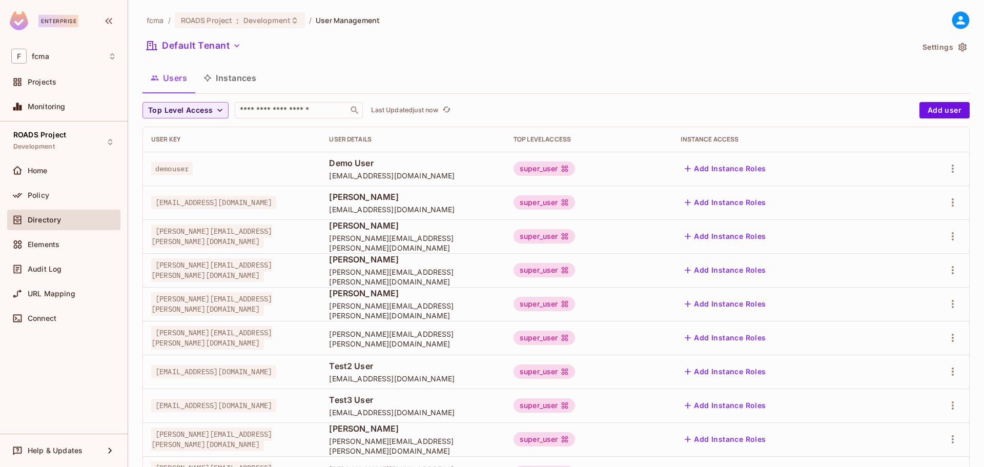
scroll to position [102, 0]
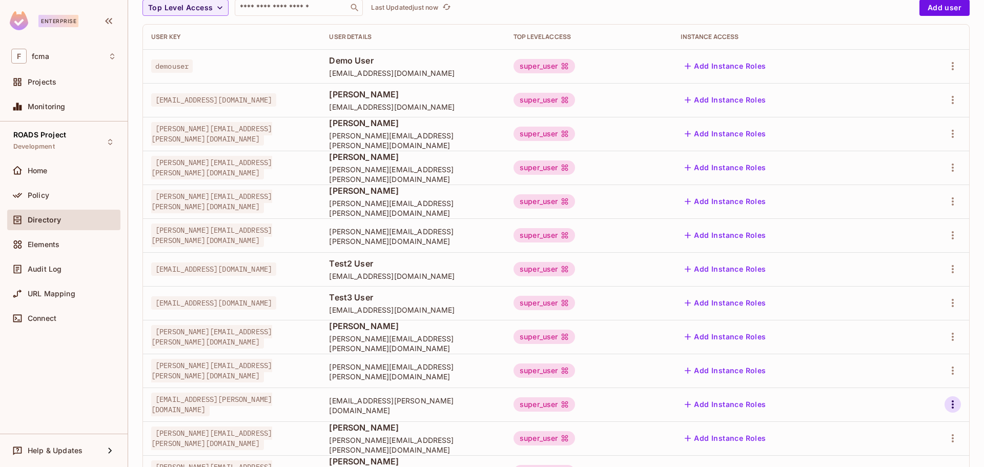
click at [948, 400] on icon "button" at bounding box center [952, 404] width 12 height 12
click at [912, 419] on div "Edit Attributes" at bounding box center [909, 421] width 51 height 10
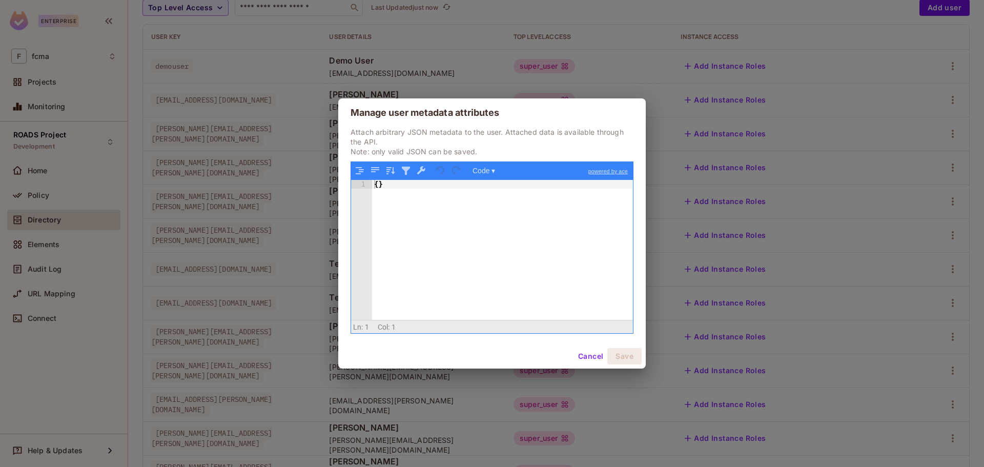
click at [586, 356] on button "Cancel" at bounding box center [590, 356] width 33 height 16
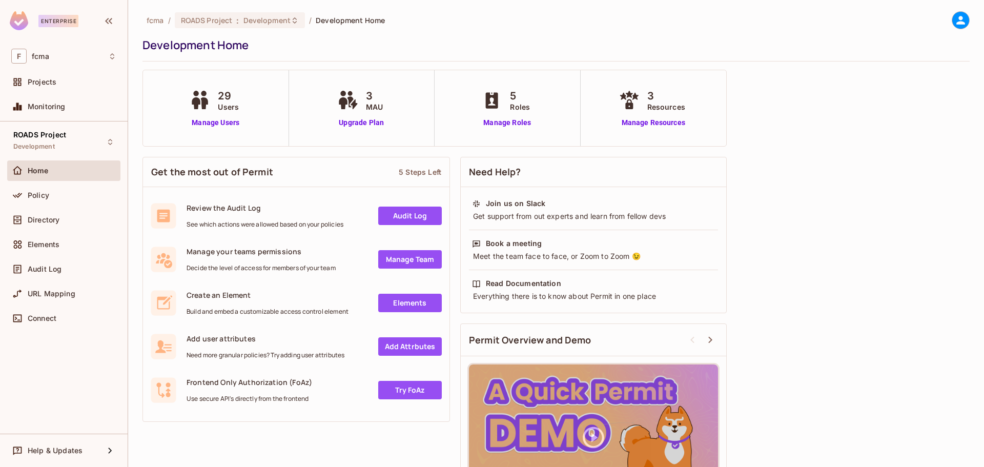
click at [203, 112] on div "29 Users" at bounding box center [215, 100] width 57 height 24
click at [188, 126] on link "Manage Users" at bounding box center [215, 122] width 57 height 11
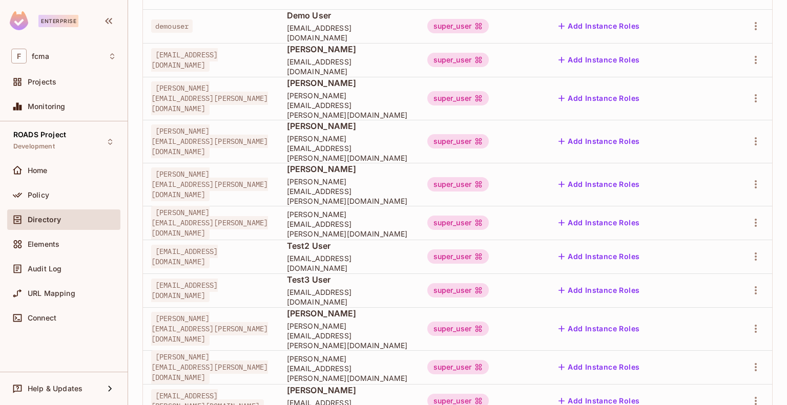
scroll to position [205, 0]
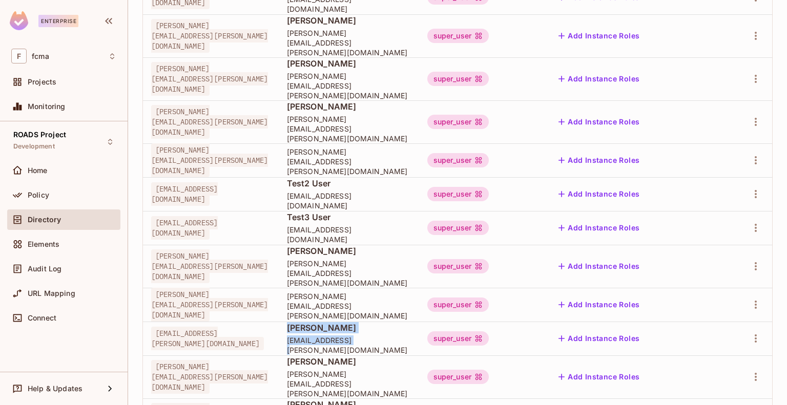
drag, startPoint x: 316, startPoint y: 296, endPoint x: 376, endPoint y: 303, distance: 60.9
click at [376, 322] on div "[PERSON_NAME] [EMAIL_ADDRESS][PERSON_NAME][DOMAIN_NAME]" at bounding box center [349, 338] width 124 height 33
click at [406, 336] on span "[EMAIL_ADDRESS][PERSON_NAME][DOMAIN_NAME]" at bounding box center [349, 345] width 124 height 19
click at [750, 333] on icon "button" at bounding box center [756, 339] width 12 height 12
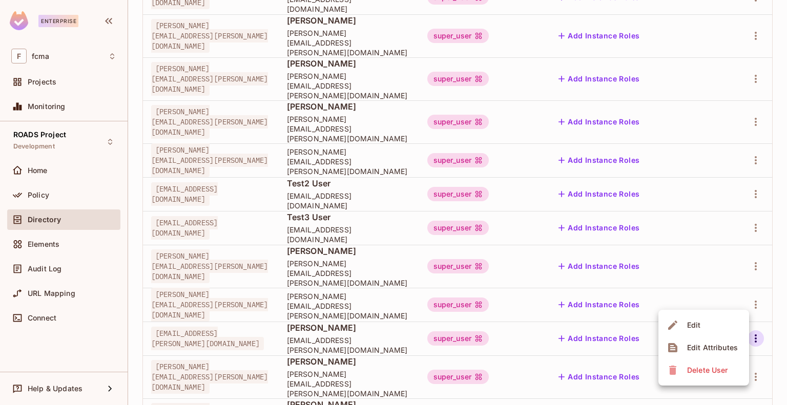
click at [692, 350] on div "Edit Attributes" at bounding box center [712, 348] width 51 height 10
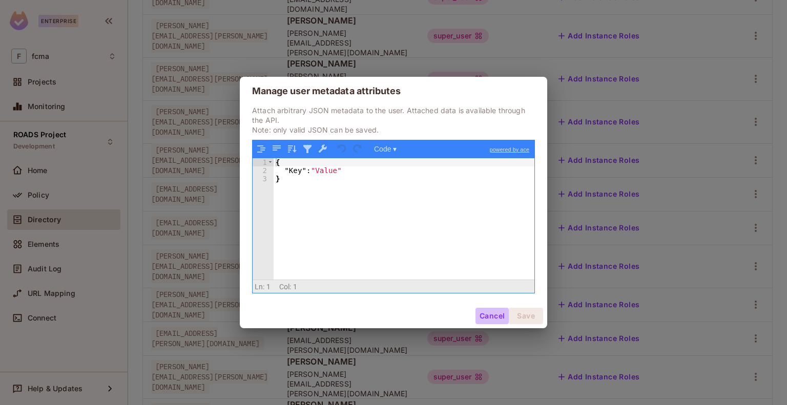
click at [484, 319] on button "Cancel" at bounding box center [491, 316] width 33 height 16
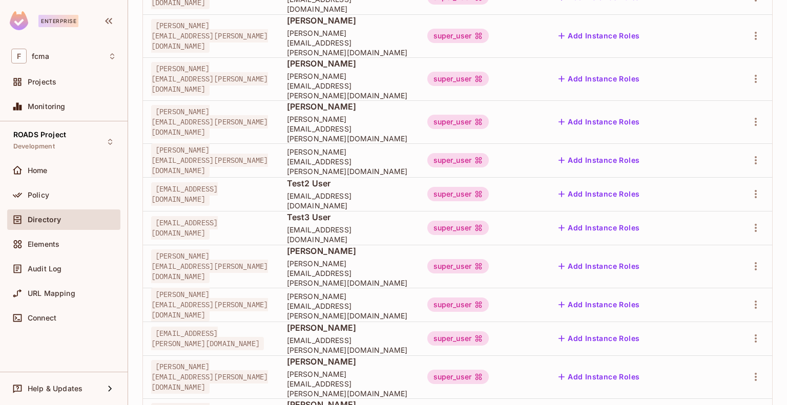
scroll to position [256, 0]
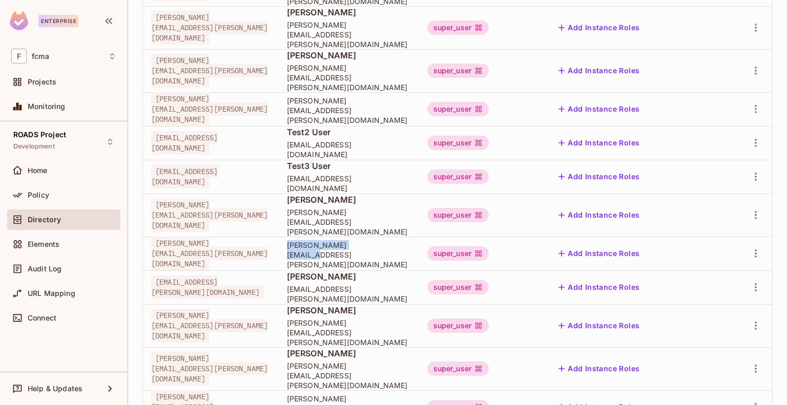
drag, startPoint x: 316, startPoint y: 217, endPoint x: 440, endPoint y: 223, distance: 124.1
click at [419, 237] on td "[PERSON_NAME][EMAIL_ADDRESS][PERSON_NAME][DOMAIN_NAME]" at bounding box center [349, 254] width 140 height 34
click at [385, 271] on span "[PERSON_NAME]" at bounding box center [349, 276] width 124 height 11
drag, startPoint x: 367, startPoint y: 245, endPoint x: 287, endPoint y: 247, distance: 80.5
click at [287, 271] on tr "[EMAIL_ADDRESS][PERSON_NAME][DOMAIN_NAME] [PERSON_NAME] [EMAIL_ADDRESS][PERSON_…" at bounding box center [457, 288] width 629 height 34
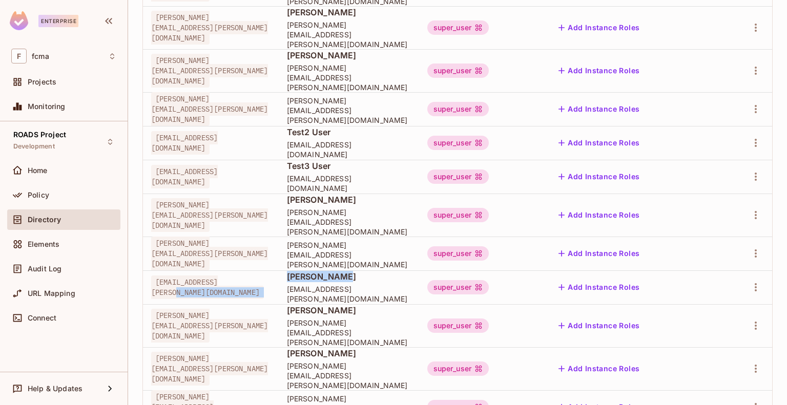
click at [411, 271] on span "[PERSON_NAME]" at bounding box center [349, 276] width 124 height 11
drag, startPoint x: 48, startPoint y: 346, endPoint x: 54, endPoint y: 329, distance: 18.0
click at [48, 346] on div "ROADS Project Development Home Policy Directory Elements Audit Log URL Mapping …" at bounding box center [64, 246] width 128 height 251
click at [750, 247] on icon "button" at bounding box center [756, 253] width 12 height 12
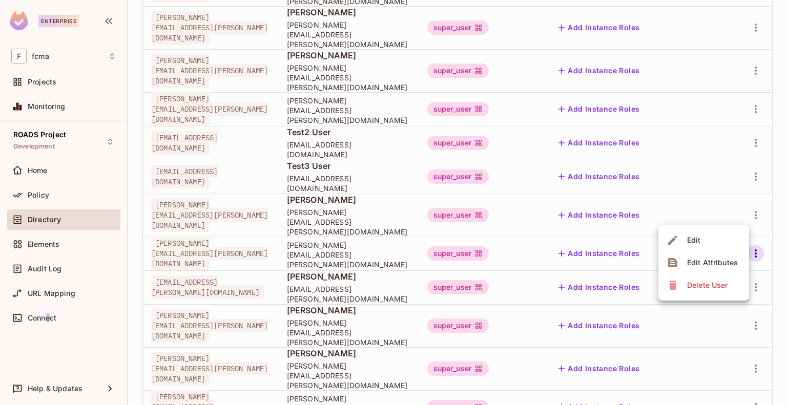
click at [697, 256] on span "Edit Attributes" at bounding box center [712, 263] width 57 height 16
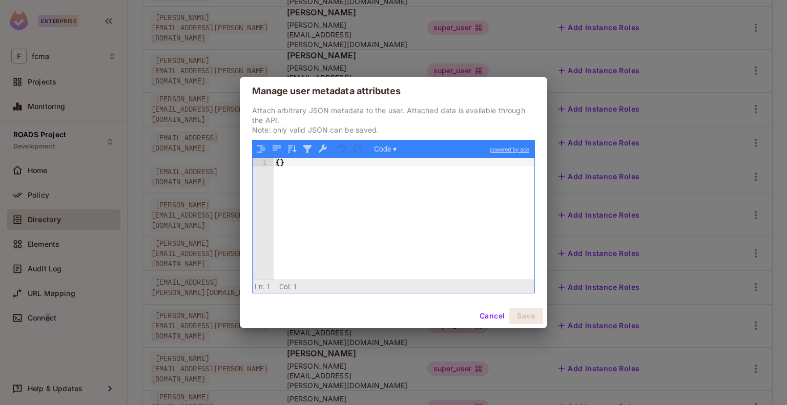
click at [494, 317] on button "Cancel" at bounding box center [491, 316] width 33 height 16
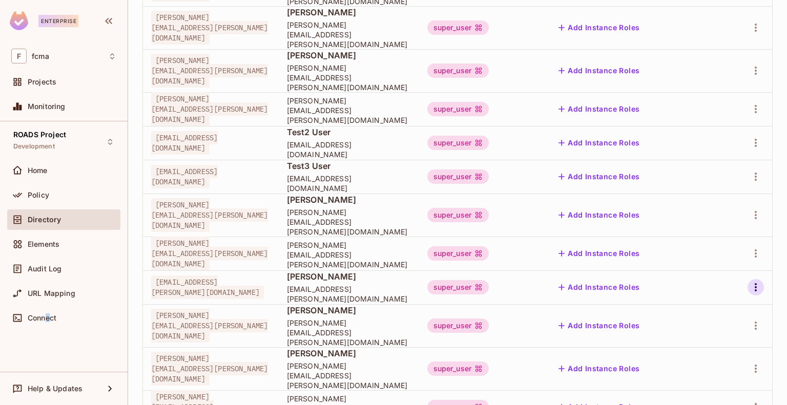
click at [750, 281] on icon "button" at bounding box center [756, 287] width 12 height 12
click at [722, 294] on div "Edit Attributes" at bounding box center [712, 297] width 51 height 10
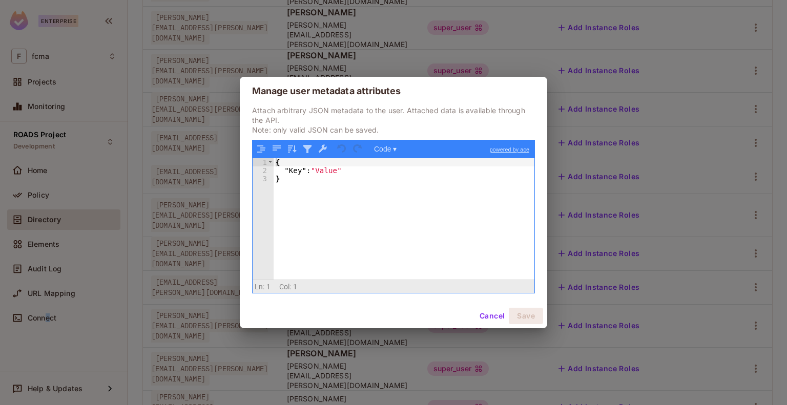
click at [490, 315] on button "Cancel" at bounding box center [491, 316] width 33 height 16
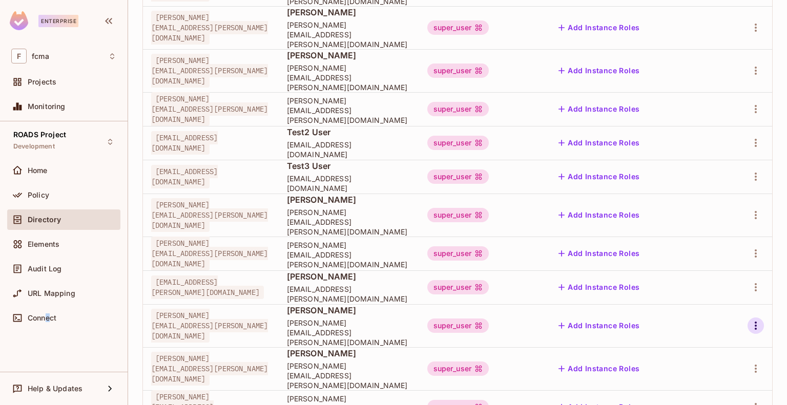
click at [750, 320] on icon "button" at bounding box center [756, 326] width 12 height 12
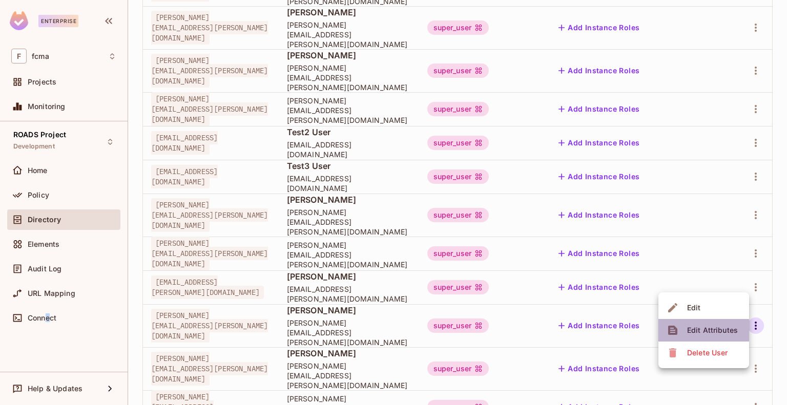
click at [706, 337] on span "Edit Attributes" at bounding box center [712, 330] width 57 height 16
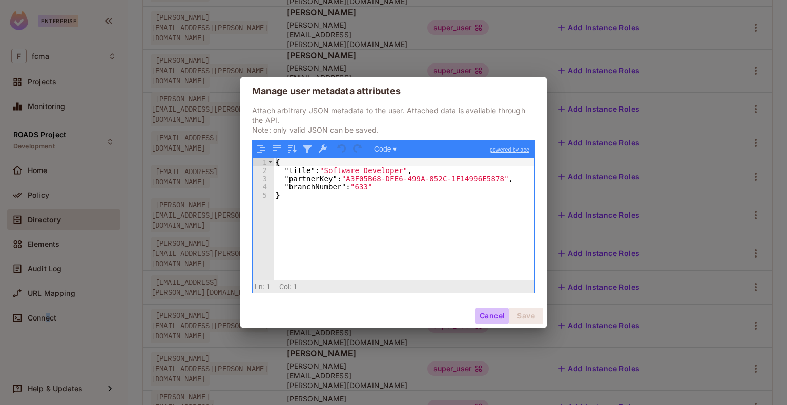
click at [486, 317] on button "Cancel" at bounding box center [491, 316] width 33 height 16
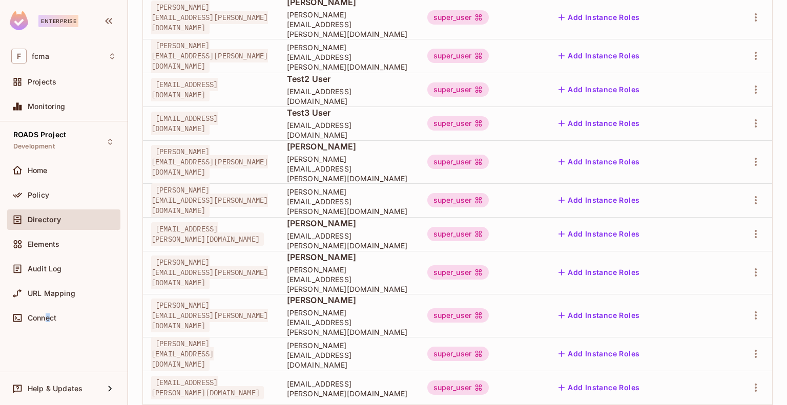
scroll to position [310, 0]
click at [750, 309] on icon "button" at bounding box center [756, 315] width 12 height 12
click at [709, 307] on div "Edit Attributes" at bounding box center [712, 310] width 51 height 10
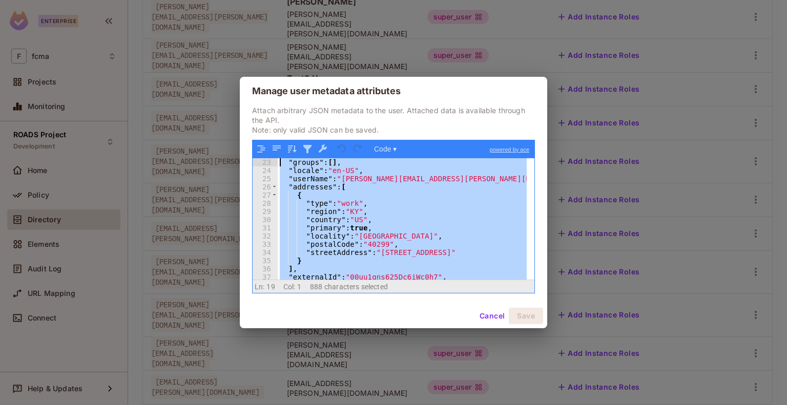
scroll to position [0, 0]
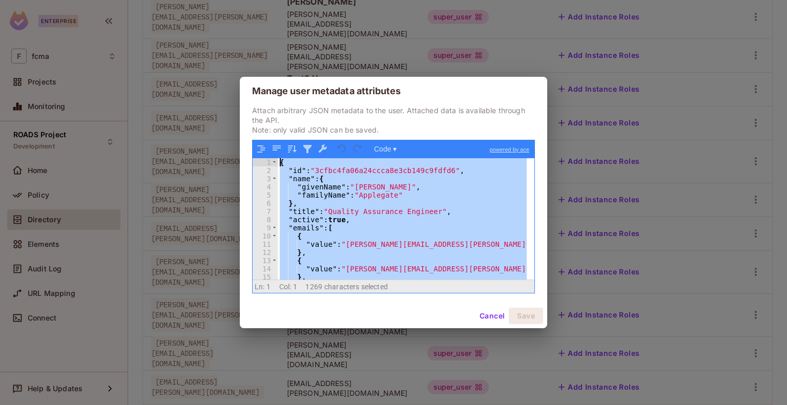
drag, startPoint x: 362, startPoint y: 276, endPoint x: 265, endPoint y: 132, distance: 173.5
click at [265, 132] on div "Attach arbitrary JSON metadata to the user. Attached data is available through …" at bounding box center [393, 200] width 283 height 188
click at [474, 198] on div "{ "id" : "3cfbc4fa06a24ccca8e3cb149c9fdfd6" , "name" : { "givenName" : "[PERSON…" at bounding box center [402, 218] width 249 height 121
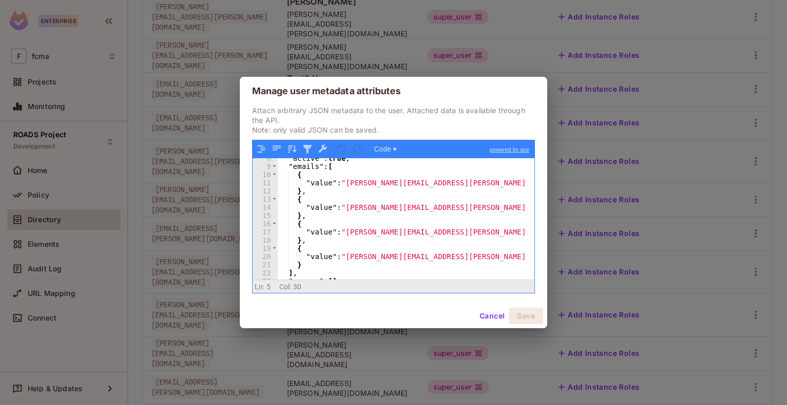
scroll to position [61, 0]
click at [485, 318] on button "Cancel" at bounding box center [491, 316] width 33 height 16
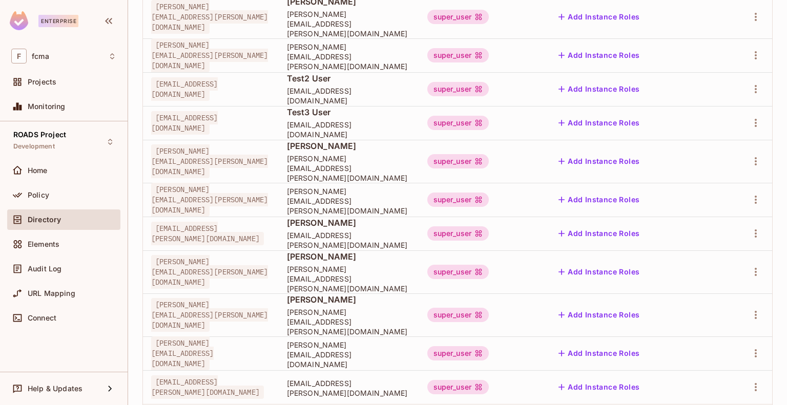
click at [182, 255] on span "[PERSON_NAME][EMAIL_ADDRESS][PERSON_NAME][DOMAIN_NAME]" at bounding box center [209, 272] width 117 height 34
click at [754, 266] on icon "button" at bounding box center [756, 272] width 12 height 12
click at [262, 354] on div at bounding box center [393, 202] width 787 height 405
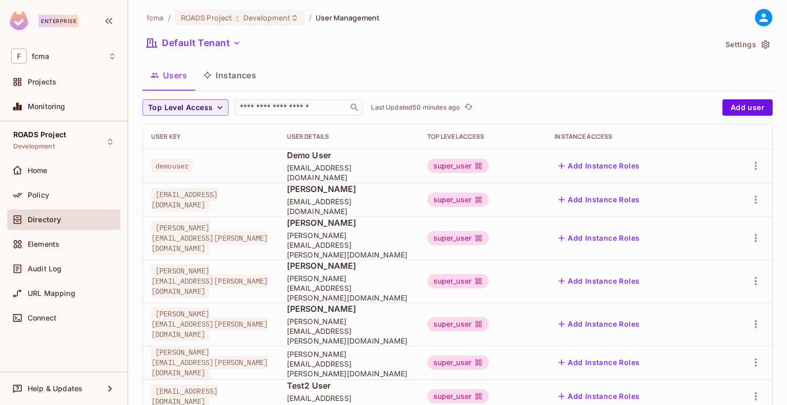
scroll to position [0, 0]
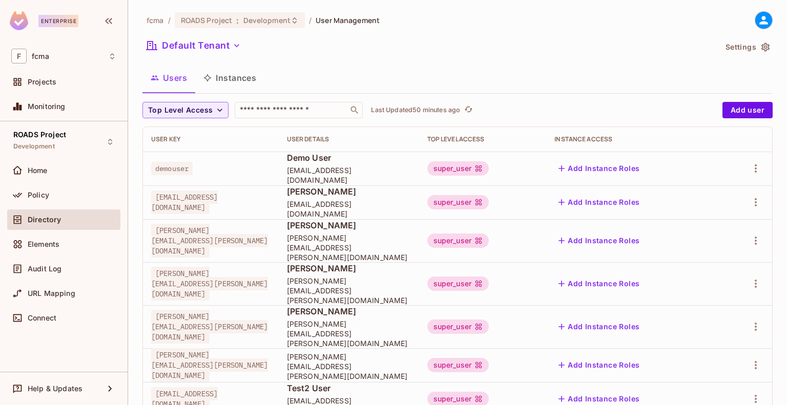
click at [36, 219] on span "Directory" at bounding box center [44, 220] width 33 height 8
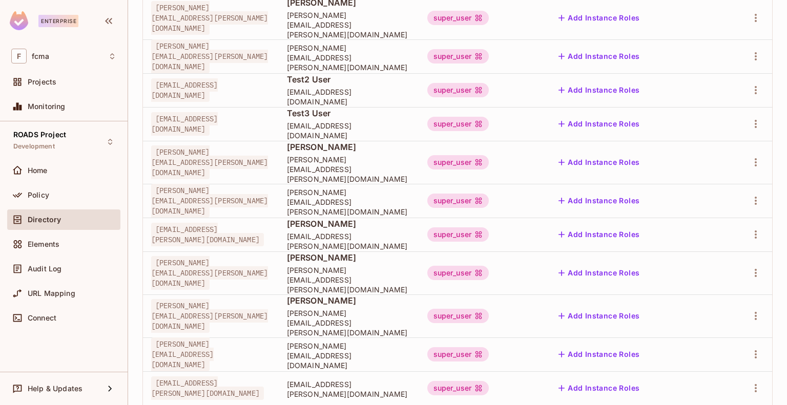
scroll to position [310, 0]
click at [757, 251] on td at bounding box center [745, 272] width 53 height 43
click at [752, 266] on icon "button" at bounding box center [756, 272] width 12 height 12
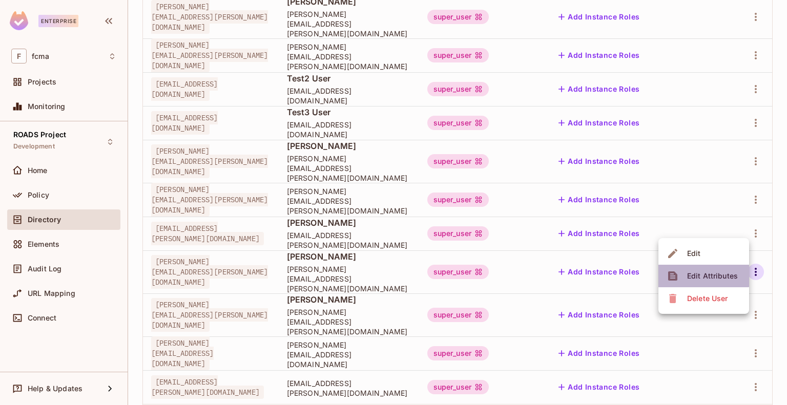
click at [701, 268] on span "Edit Attributes" at bounding box center [712, 276] width 57 height 16
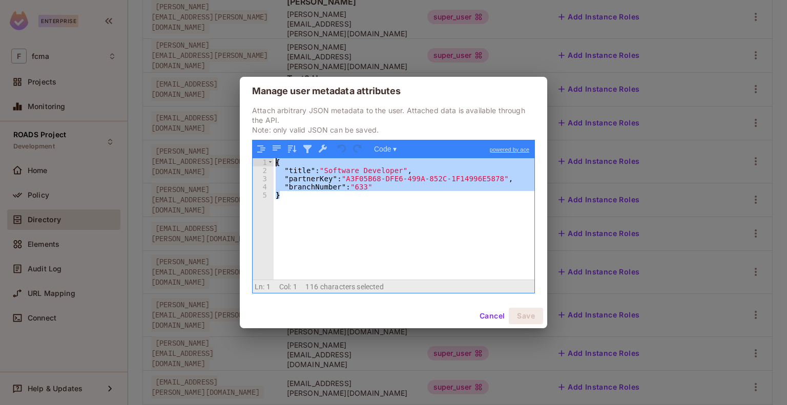
drag, startPoint x: 419, startPoint y: 252, endPoint x: 125, endPoint y: 131, distance: 318.5
click at [125, 131] on div "Manage user metadata attributes Attach arbitrary JSON metadata to the user. Att…" at bounding box center [393, 202] width 787 height 405
click at [486, 308] on button "Cancel" at bounding box center [491, 316] width 33 height 16
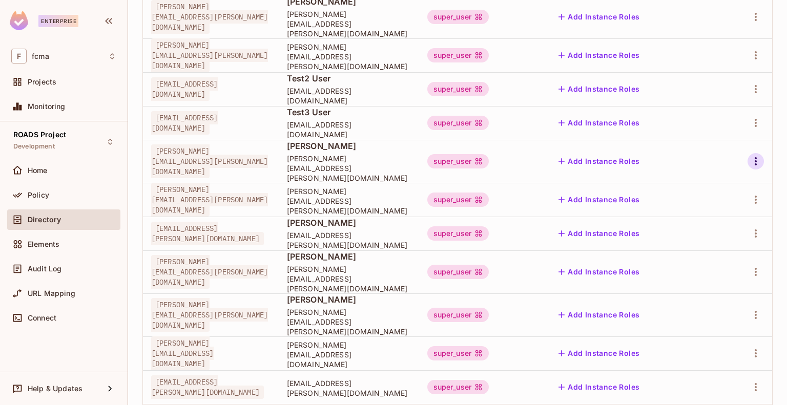
click at [750, 155] on icon "button" at bounding box center [756, 161] width 12 height 12
click at [731, 177] on div "Edit Attributes" at bounding box center [712, 175] width 51 height 10
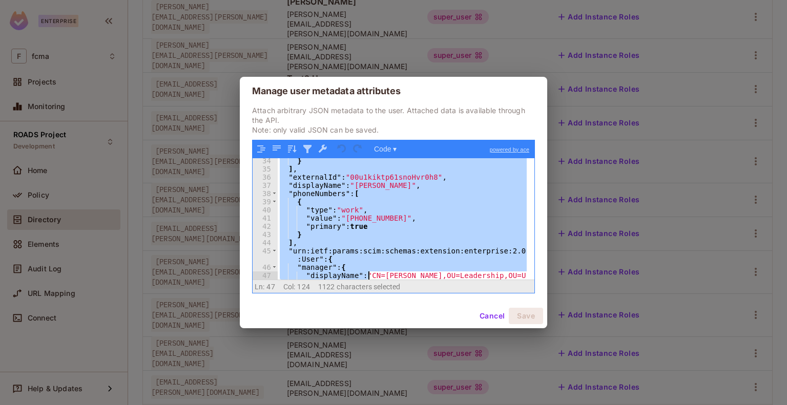
scroll to position [337, 0]
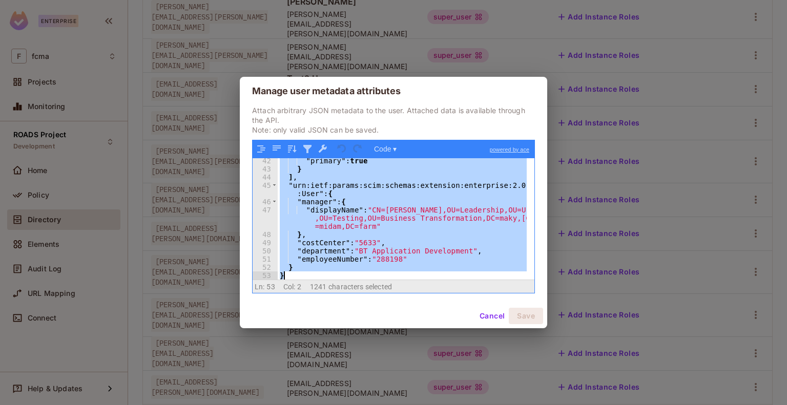
drag, startPoint x: 280, startPoint y: 164, endPoint x: 368, endPoint y: 292, distance: 154.9
click at [368, 292] on div "Code ▾ powered by ace 42 43 44 45 46 47 48 49 50 51 52 53 "primary" : true } ] …" at bounding box center [393, 217] width 283 height 154
click at [485, 319] on button "Cancel" at bounding box center [491, 316] width 33 height 16
